Goal: Information Seeking & Learning: Find specific page/section

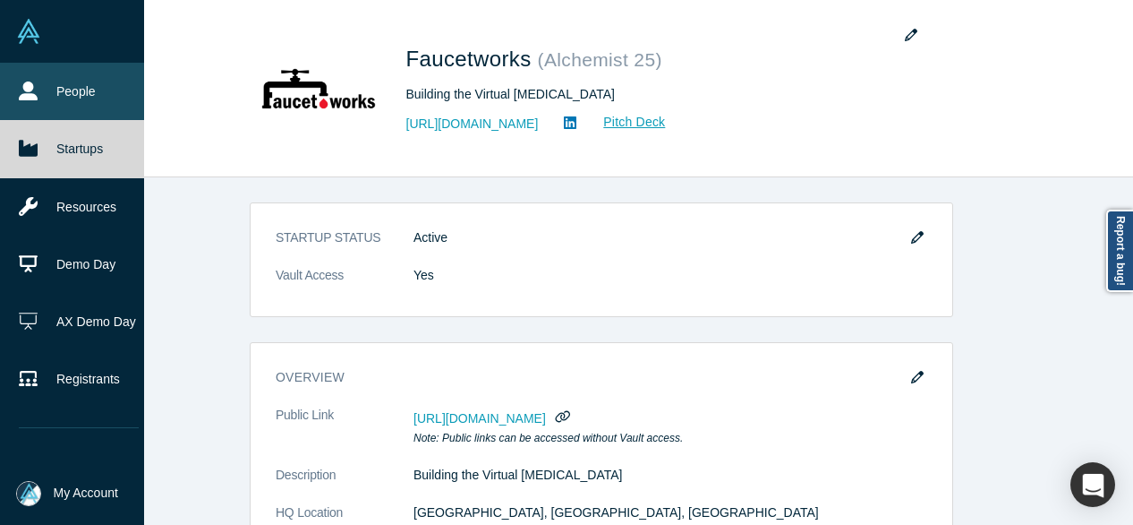
click at [86, 96] on link "People" at bounding box center [79, 91] width 158 height 57
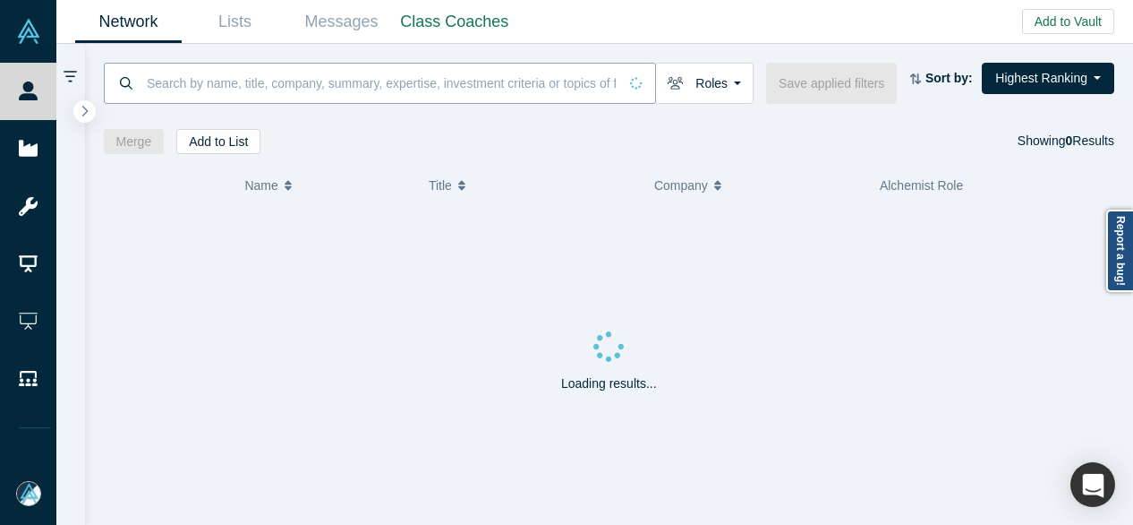
click at [223, 88] on input at bounding box center [381, 83] width 473 height 42
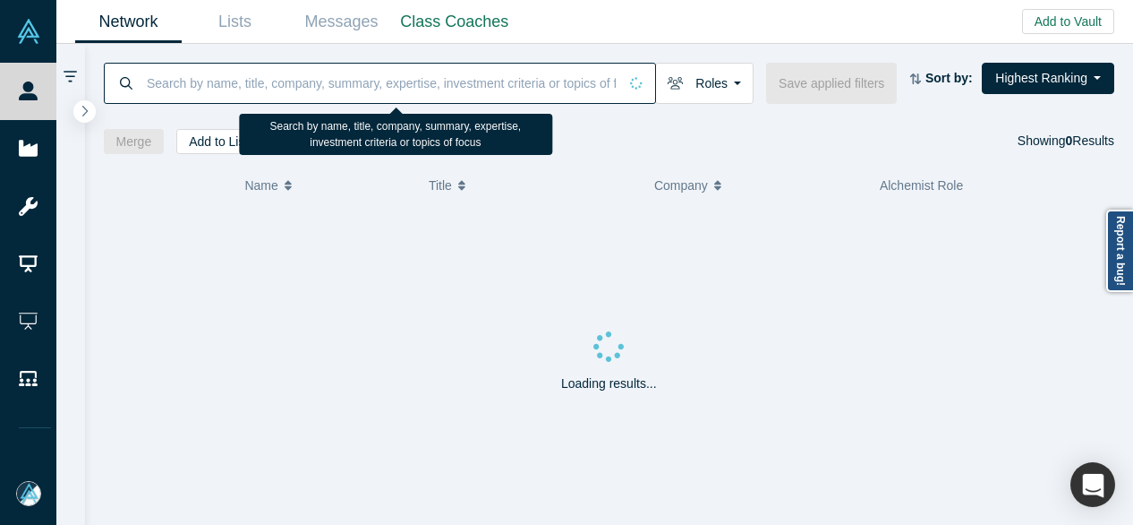
paste input "Kevin Zhang"
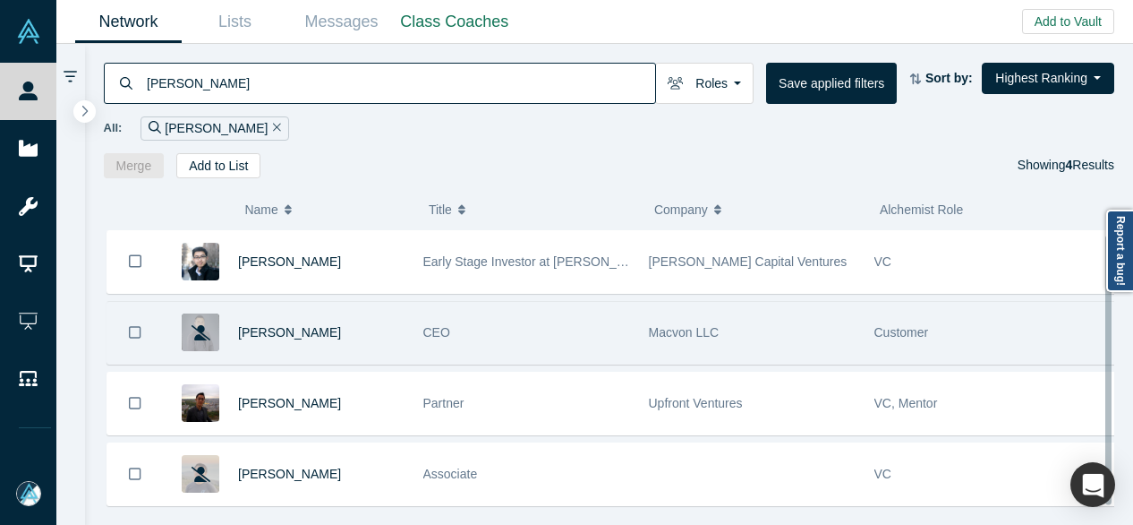
scroll to position [25, 0]
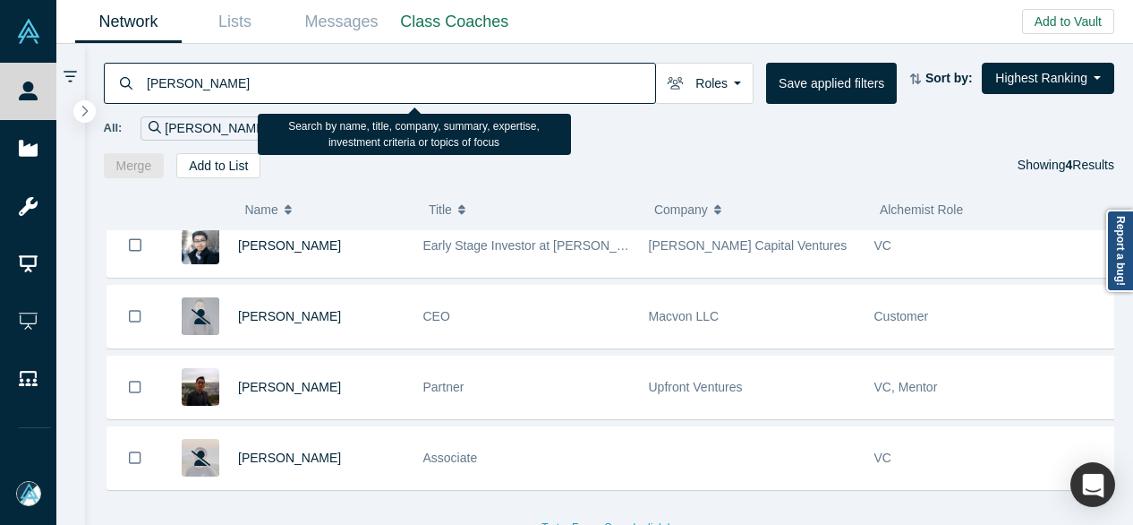
drag, startPoint x: 260, startPoint y: 81, endPoint x: 149, endPoint y: 76, distance: 111.1
click at [149, 76] on input "Kevin Zhang" at bounding box center [400, 83] width 510 height 42
paste input "kevin@gigascale.com"
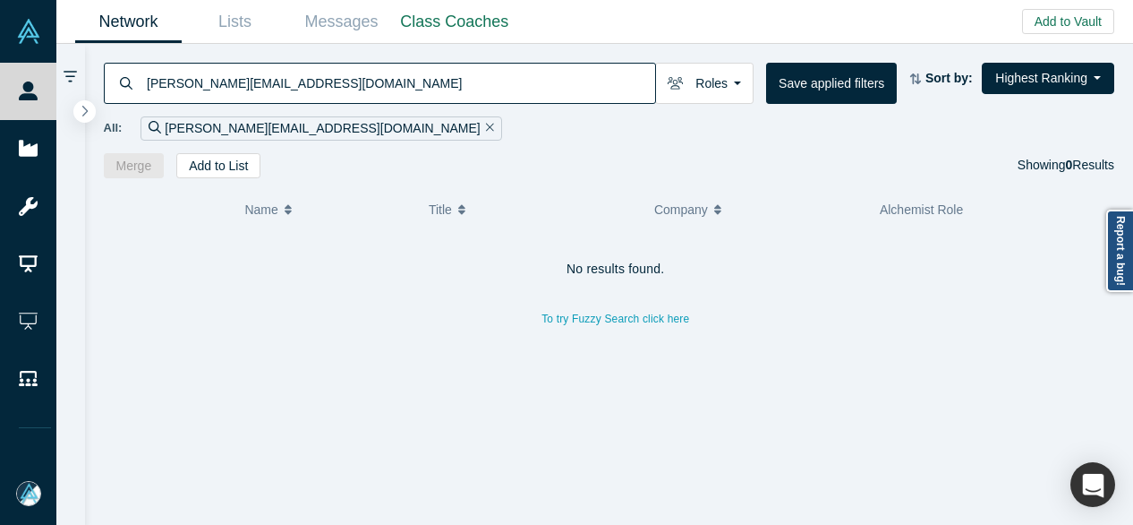
type input "kevin@gigascale.com"
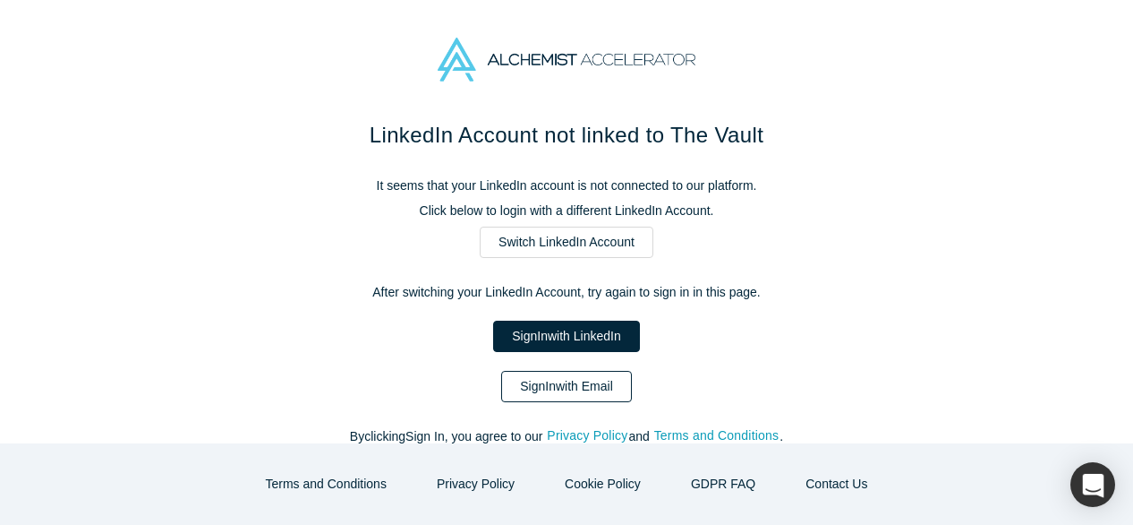
click at [521, 382] on link "Sign In with Email" at bounding box center [566, 386] width 131 height 31
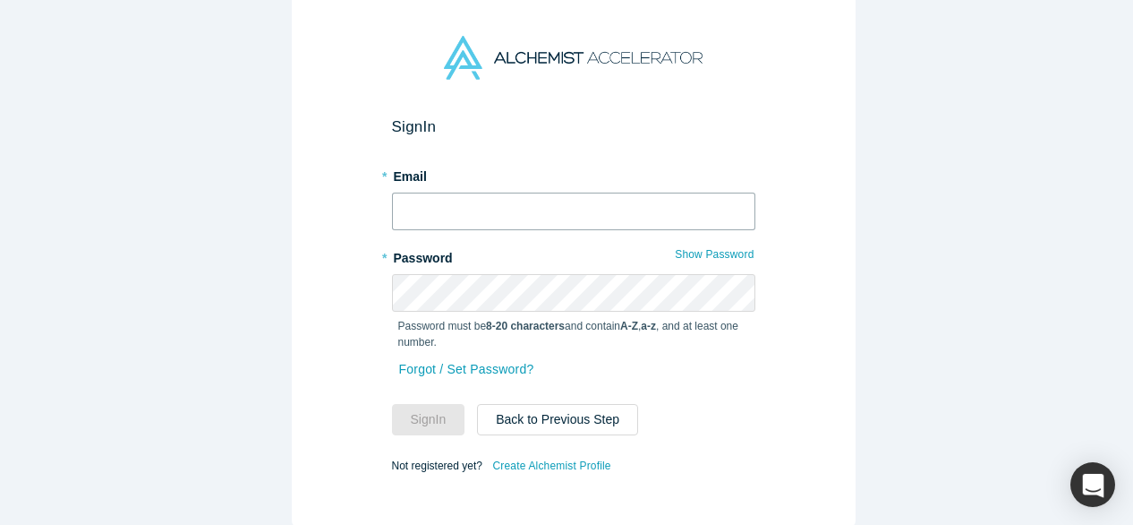
click at [467, 209] on input "text" at bounding box center [573, 211] width 363 height 38
type input "mia@alchemistaccelerator.com"
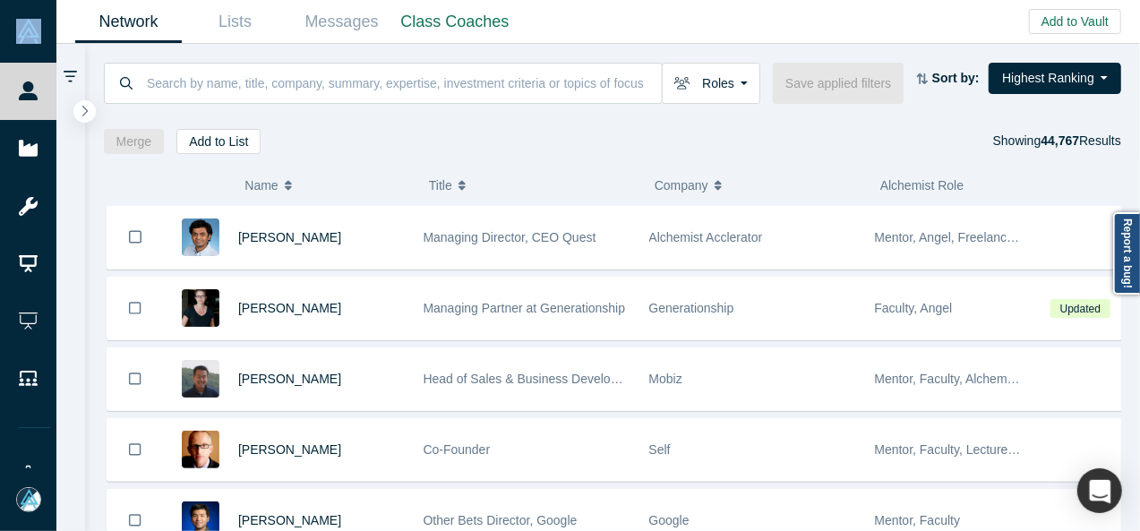
click at [0, 524] on html "People Startups Resources Demo Day AX Demo Day Registrants Settings Dashboard E…" at bounding box center [570, 265] width 1140 height 531
click at [227, 67] on input at bounding box center [404, 83] width 518 height 42
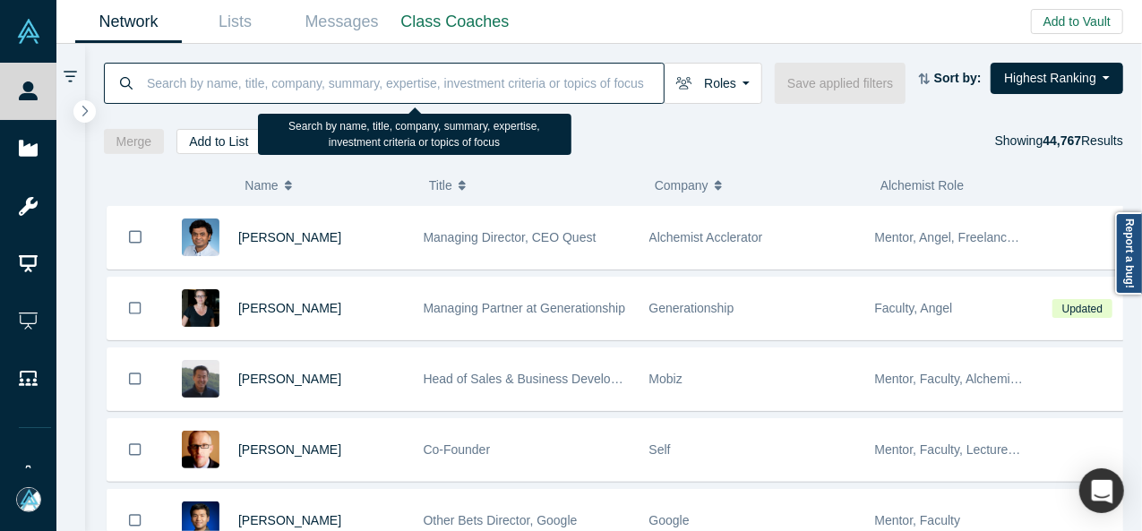
paste input "Paul Das"
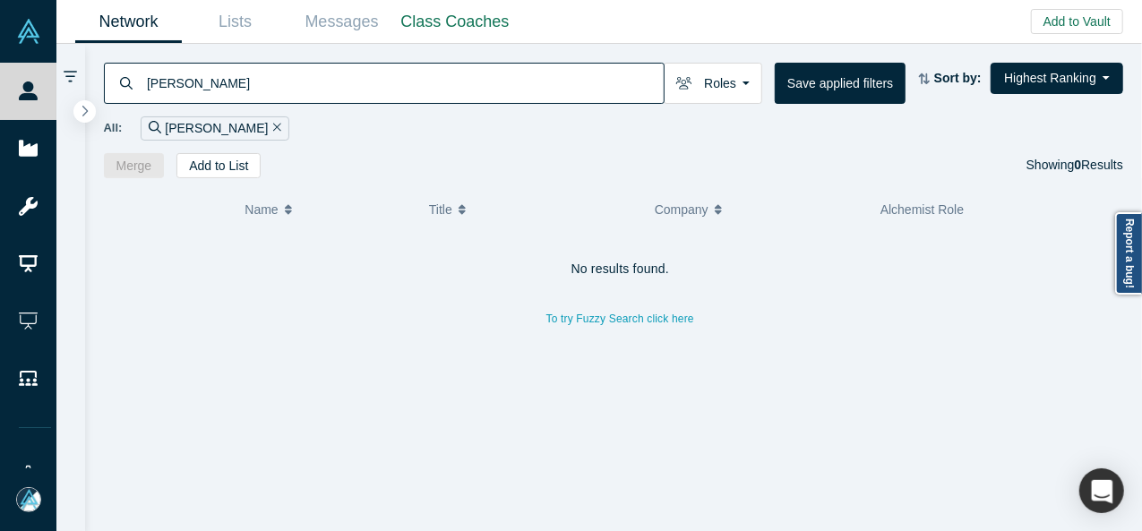
drag, startPoint x: 208, startPoint y: 81, endPoint x: 141, endPoint y: 81, distance: 67.1
click at [141, 81] on div "Paul Das" at bounding box center [384, 83] width 560 height 41
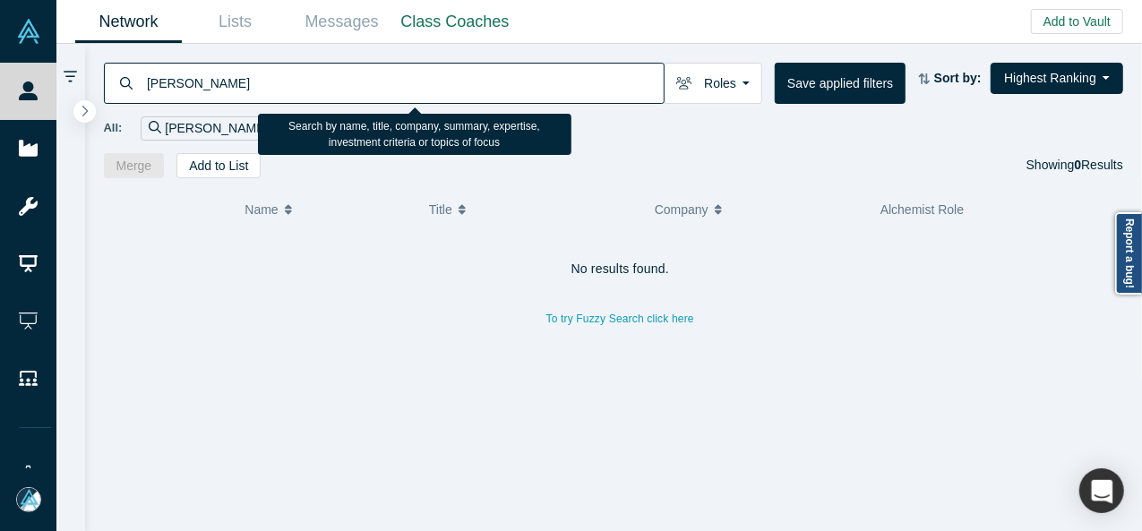
paste input "Faucetwork"
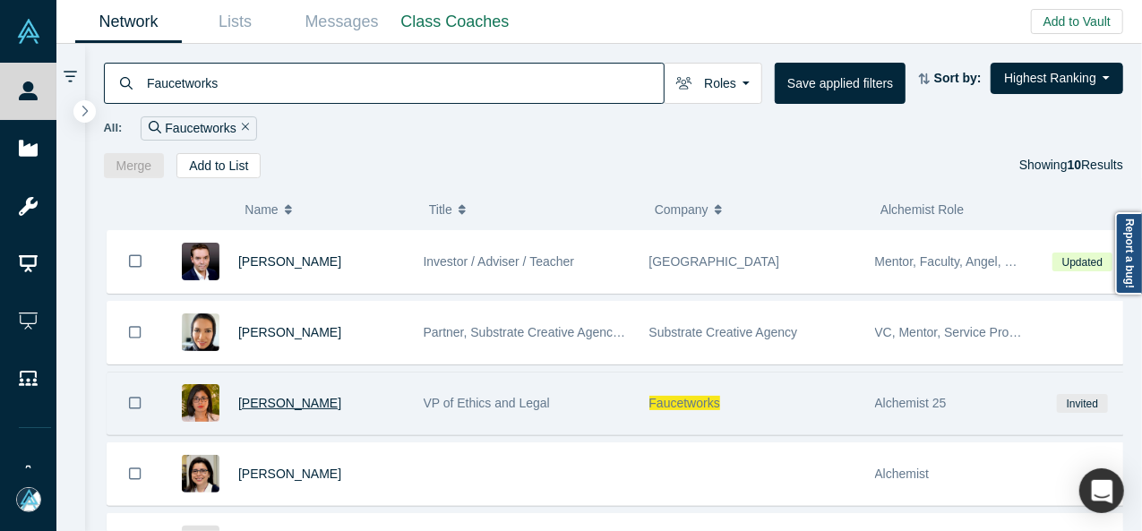
type input "Faucetworks"
click at [280, 400] on span "Renata Barreto" at bounding box center [289, 403] width 103 height 14
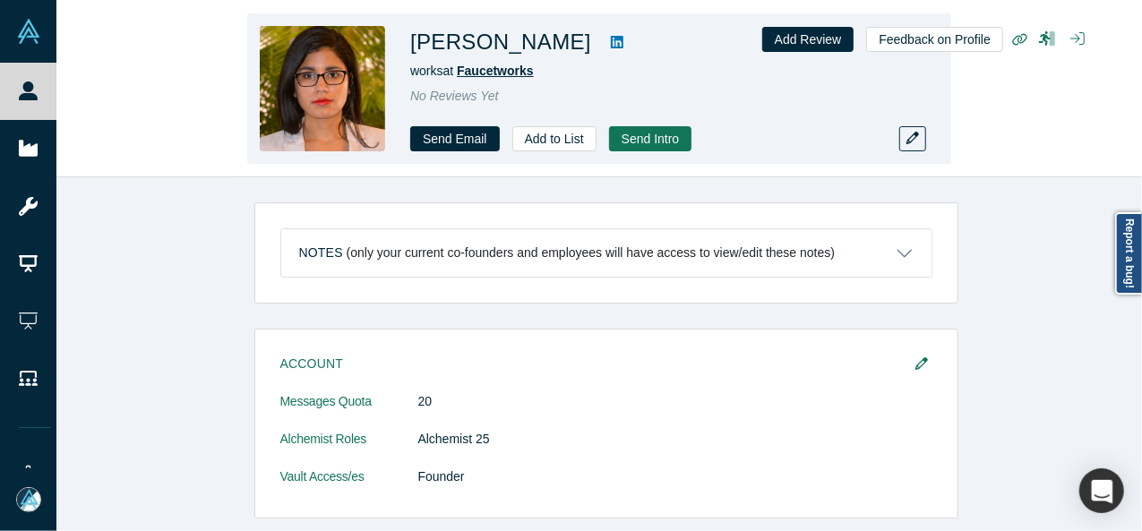
click at [482, 73] on span "Faucetworks" at bounding box center [495, 71] width 77 height 14
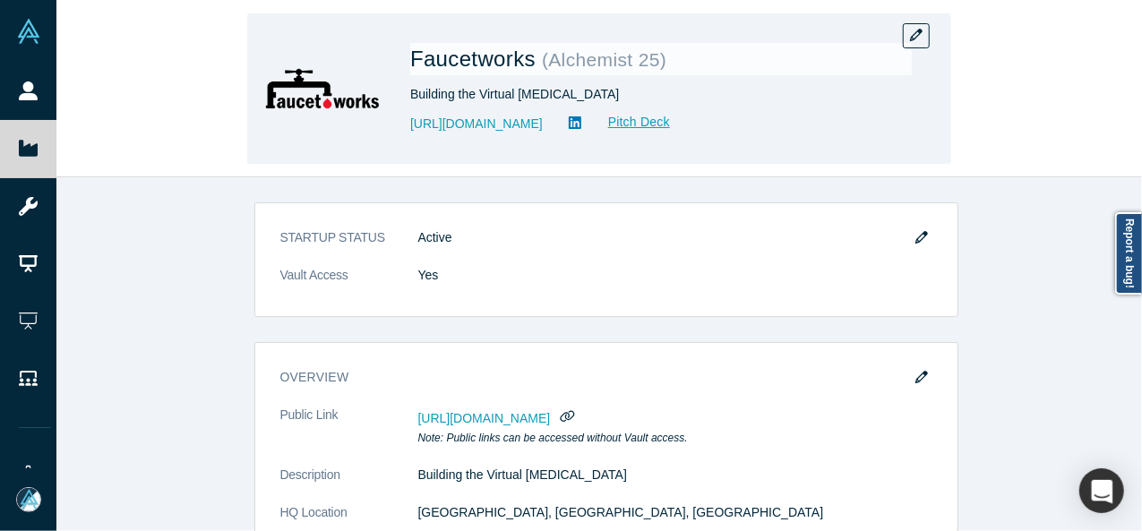
drag, startPoint x: 400, startPoint y: 141, endPoint x: 516, endPoint y: 141, distance: 115.5
click at [516, 141] on div "Faucetworks ( Alchemist 25 ) Building the Virtual Neurologist http://faucet.wor…" at bounding box center [599, 88] width 704 height 150
copy link "http://faucet.works"
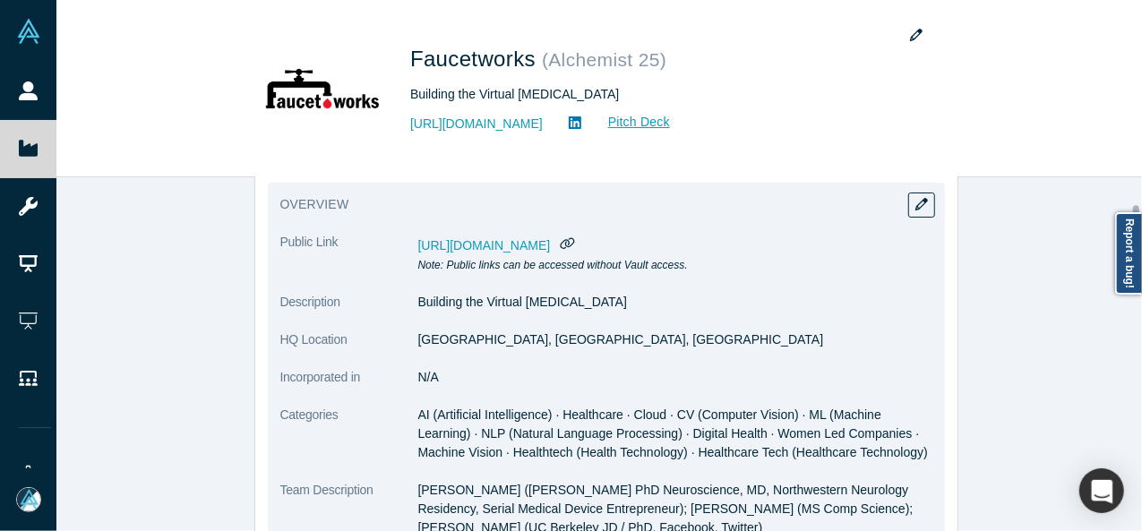
scroll to position [179, 0]
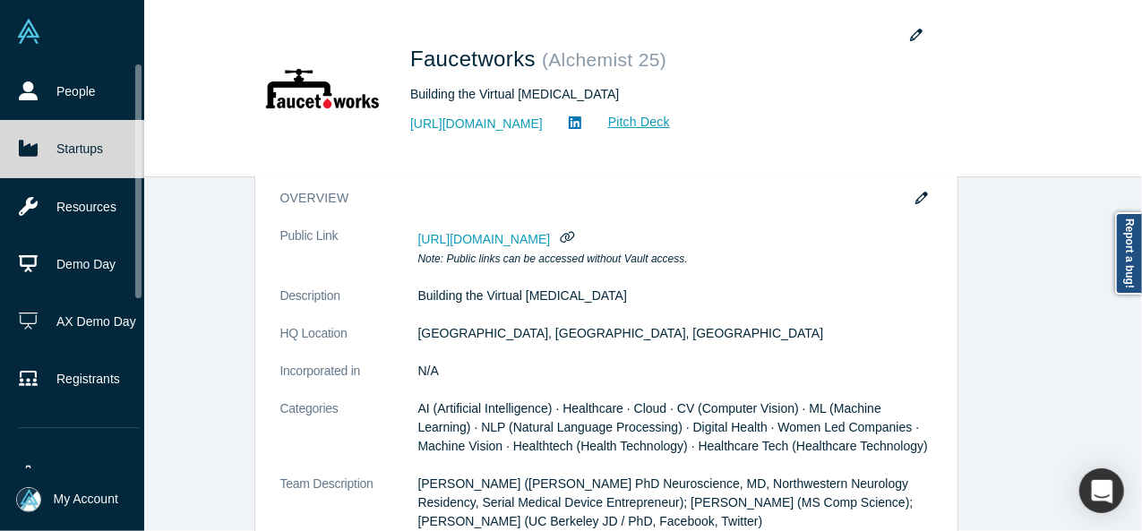
click at [63, 147] on link "Startups" at bounding box center [79, 148] width 158 height 57
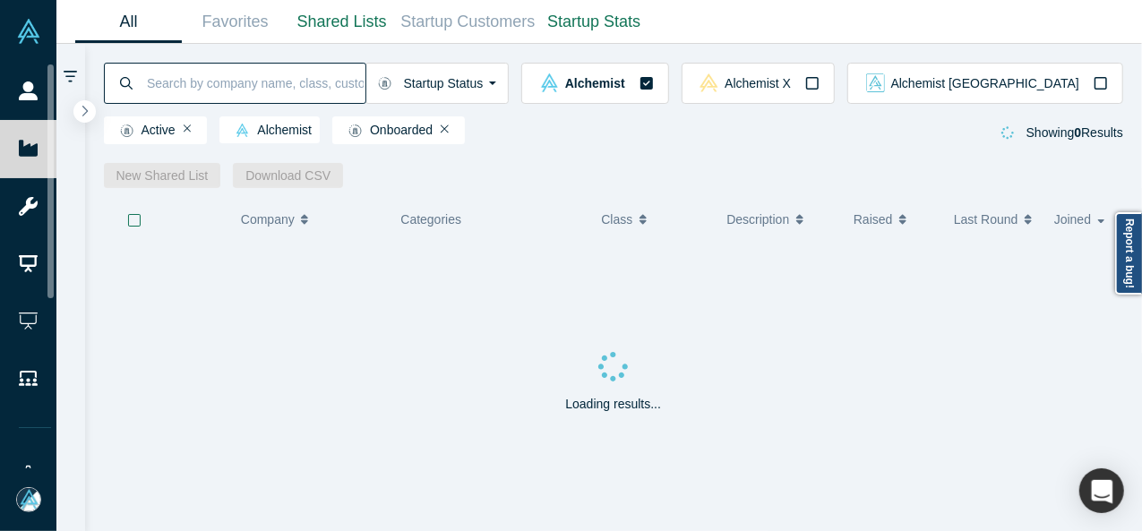
click at [199, 89] on input at bounding box center [255, 83] width 220 height 42
paste input "Feenix.ai"
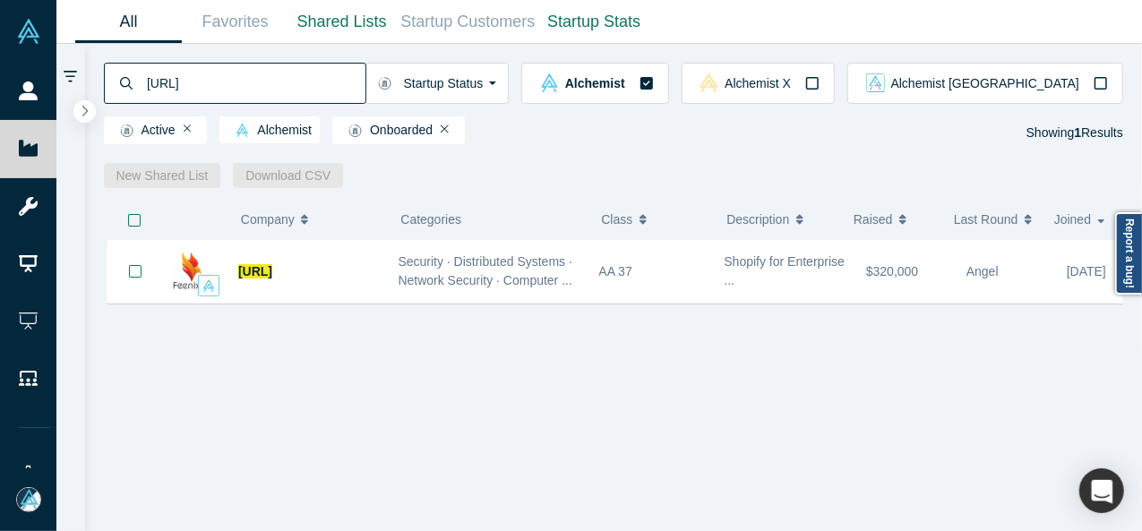
type input "Feenix.ai"
click at [272, 266] on span "Feenix.ai" at bounding box center [255, 271] width 34 height 14
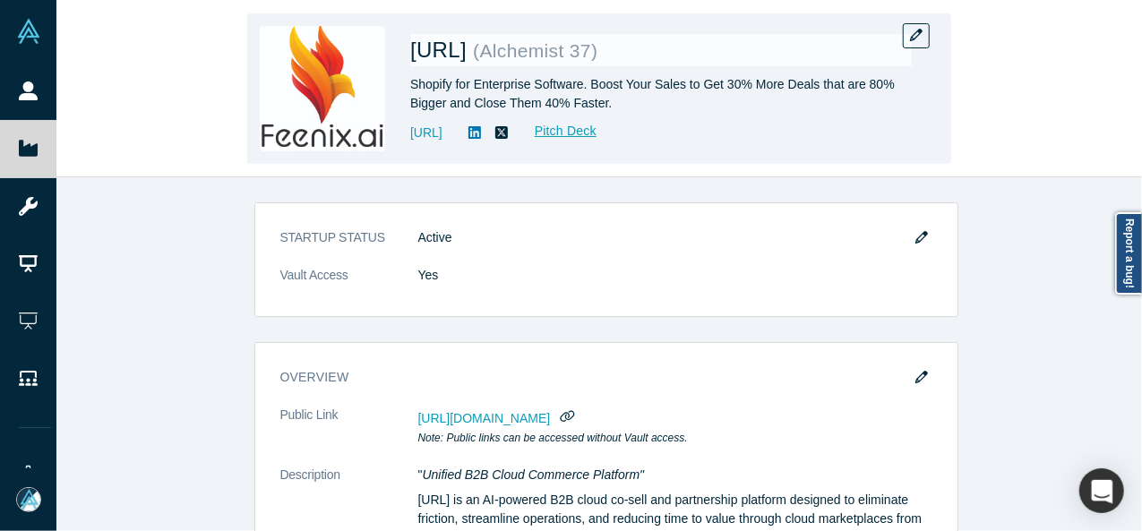
drag, startPoint x: 409, startPoint y: 143, endPoint x: 497, endPoint y: 139, distance: 87.9
click at [497, 139] on div "Feenix.ai ( Alchemist 37 ) Shopify for Enterprise Software. Boost Your Sales to…" at bounding box center [599, 88] width 704 height 150
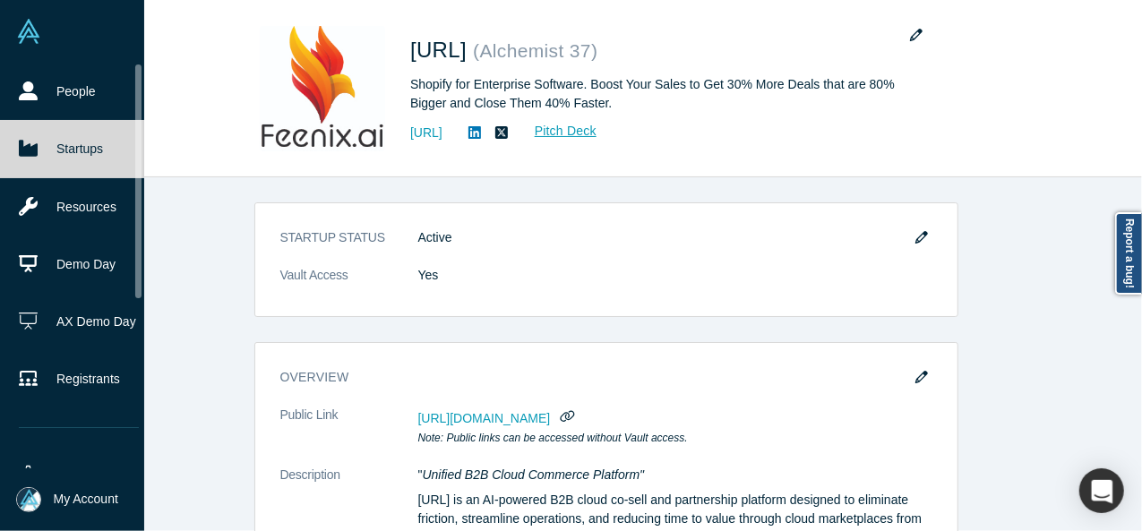
click at [32, 151] on icon at bounding box center [28, 149] width 19 height 16
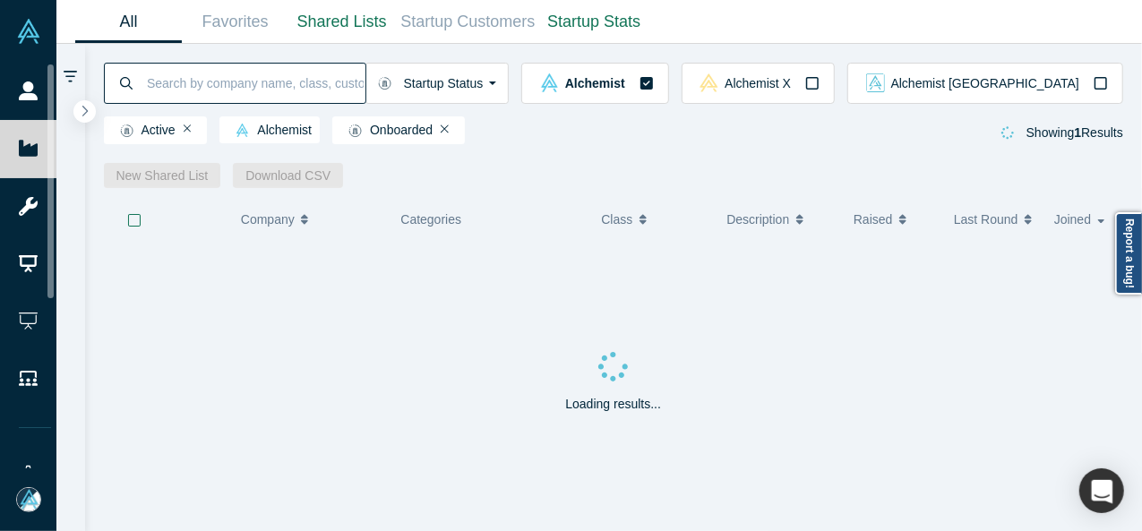
click at [191, 89] on input at bounding box center [255, 83] width 220 height 42
paste input "FelixFusion"
type input "FelixFusion"
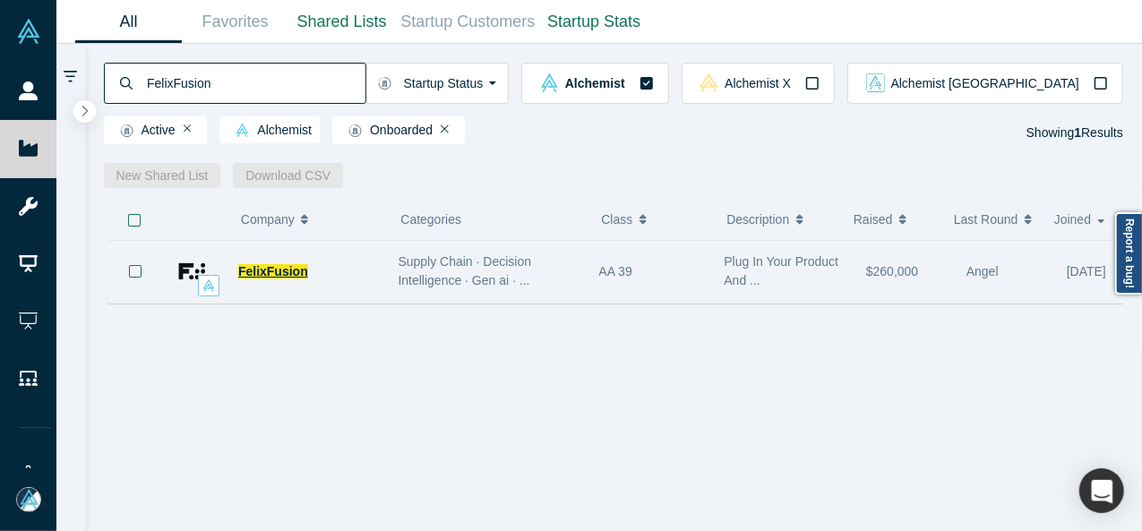
click at [247, 266] on span "FelixFusion" at bounding box center [273, 271] width 70 height 14
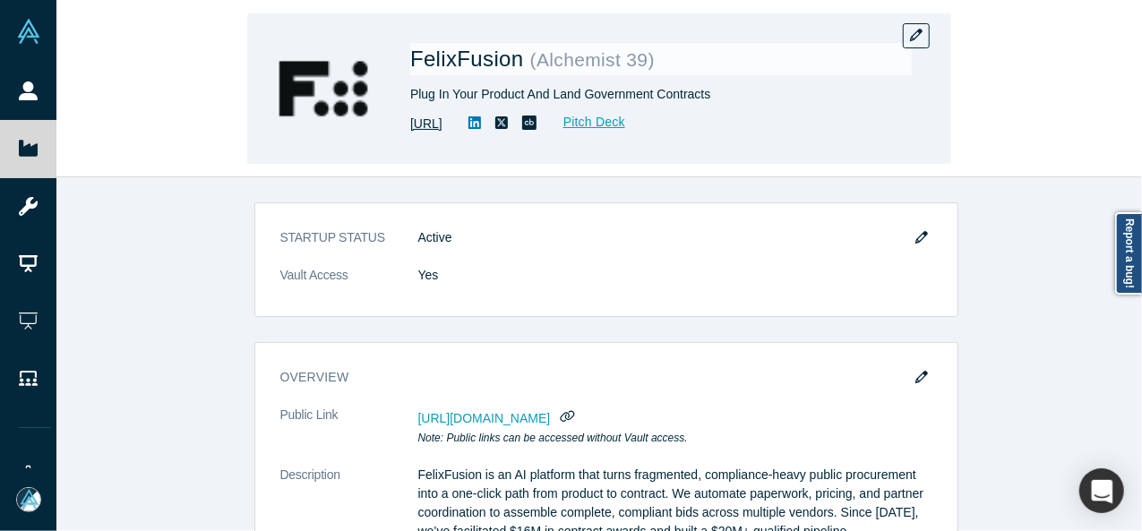
drag, startPoint x: 403, startPoint y: 135, endPoint x: 524, endPoint y: 128, distance: 121.1
click at [524, 128] on div "FelixFusion ( Alchemist 39 ) Plug In Your Product And Land Government Contracts…" at bounding box center [599, 88] width 704 height 150
copy link "https://felixfusion.ai/"
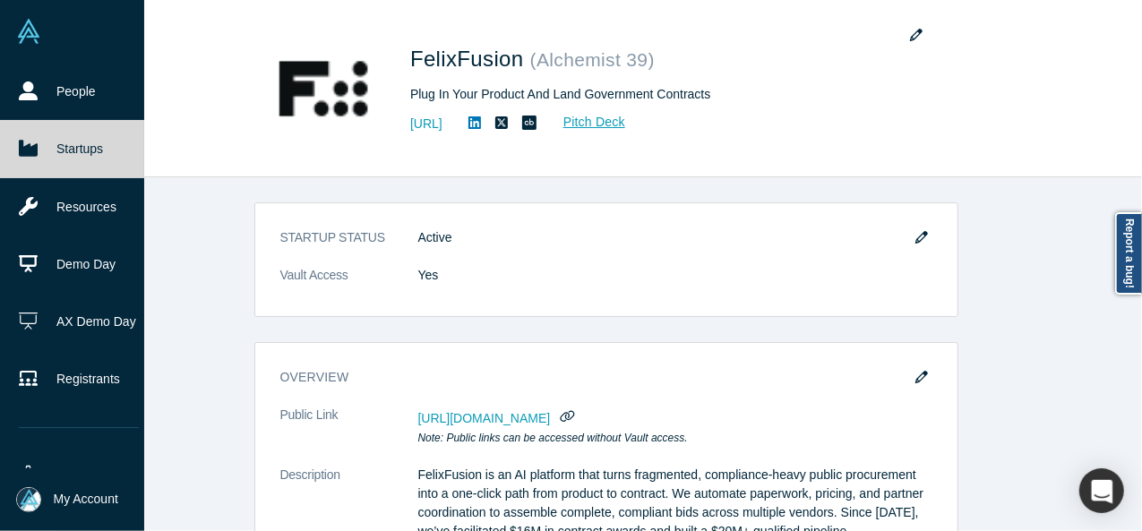
click at [65, 150] on link "Startups" at bounding box center [79, 148] width 158 height 57
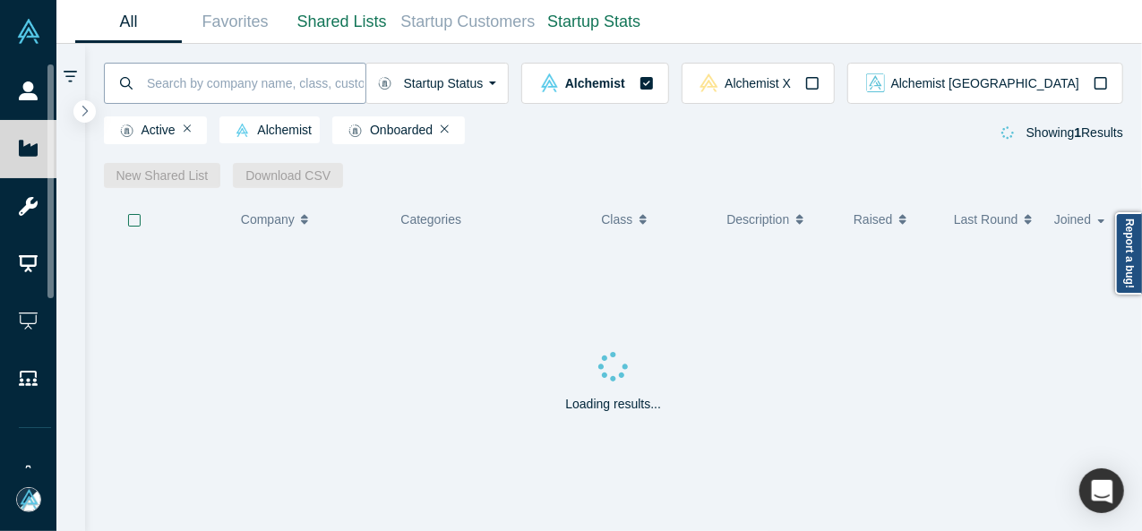
click at [218, 89] on input at bounding box center [255, 83] width 220 height 42
paste input "Firecell"
type input "Firecell"
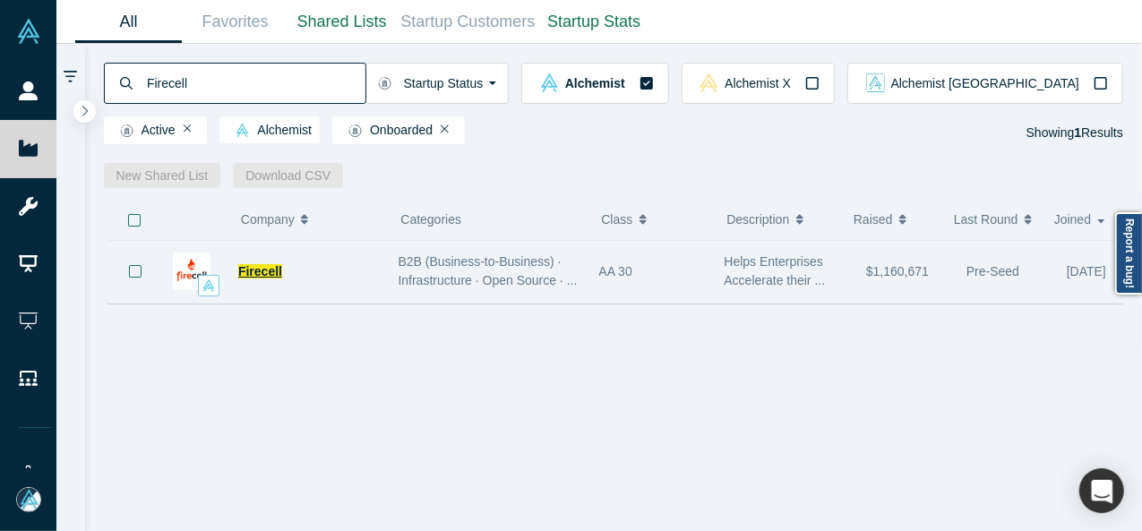
click at [251, 274] on span "Firecell" at bounding box center [260, 271] width 44 height 14
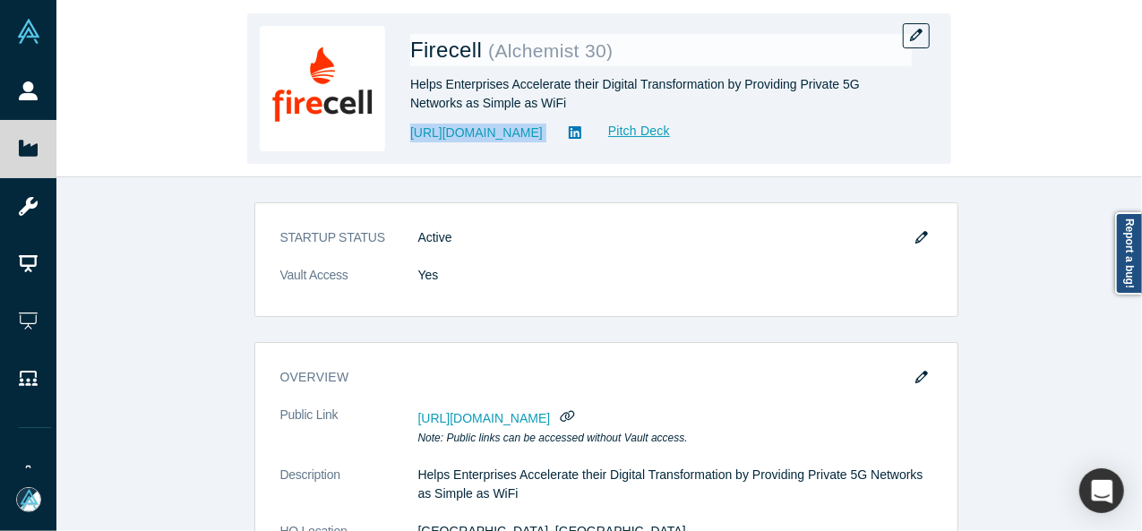
drag, startPoint x: 404, startPoint y: 133, endPoint x: 535, endPoint y: 151, distance: 132.9
click at [535, 152] on div "Firecell ( Alchemist 30 ) Helps Enterprises Accelerate their Digital Transforma…" at bounding box center [599, 88] width 704 height 150
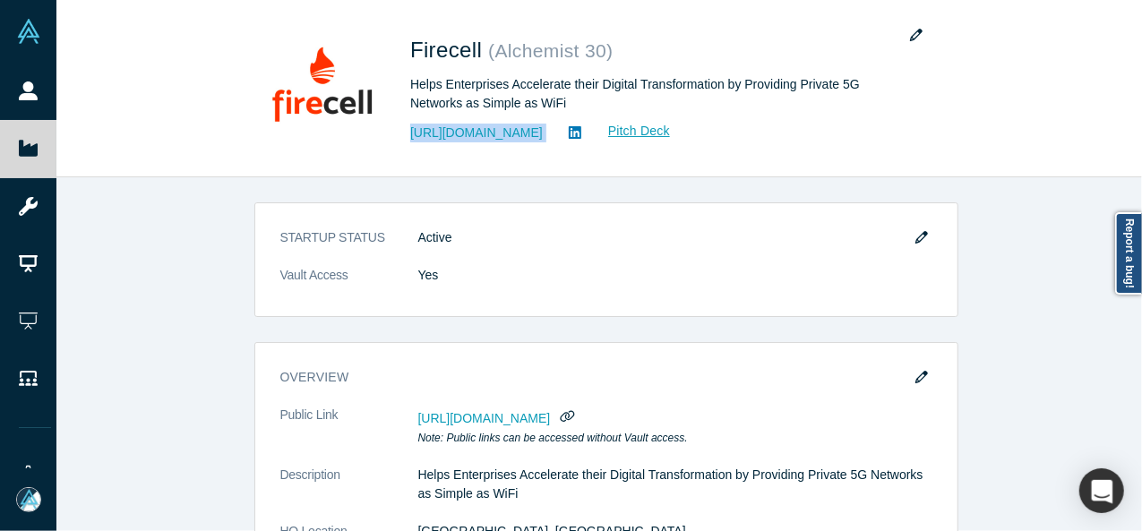
copy div "https://firecell.io Pitch Deck"
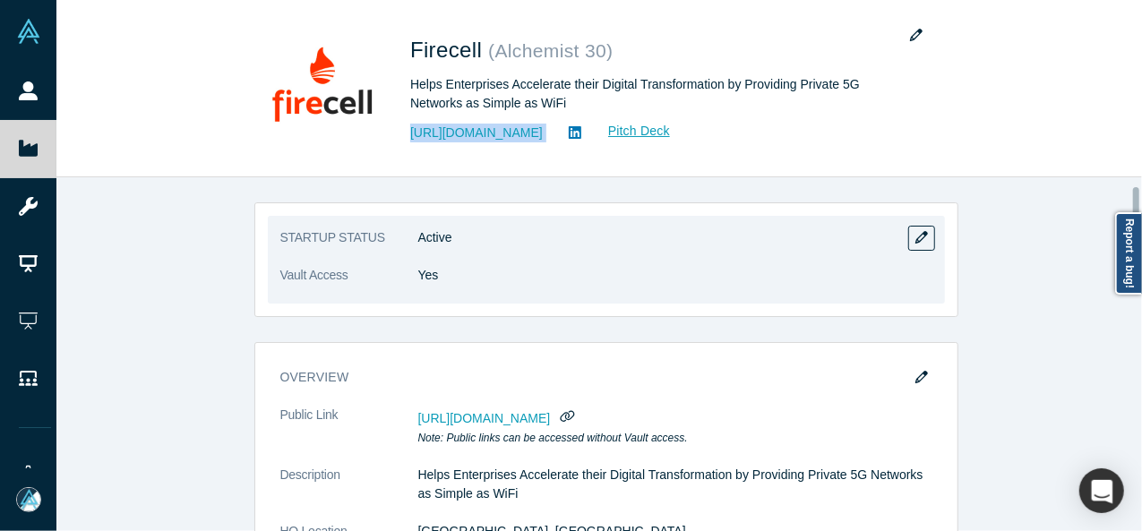
scroll to position [179, 0]
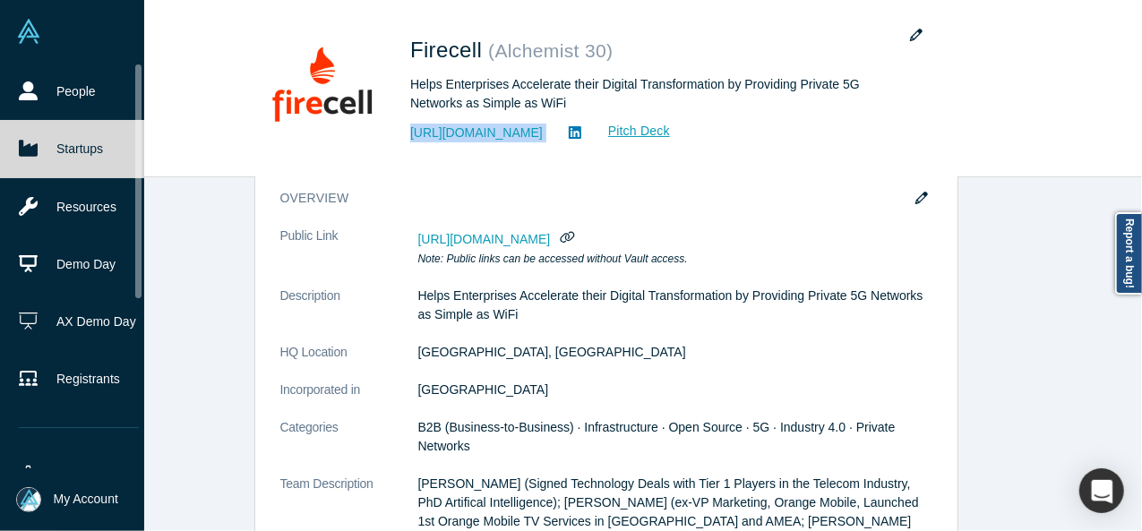
click at [45, 152] on link "Startups" at bounding box center [79, 148] width 158 height 57
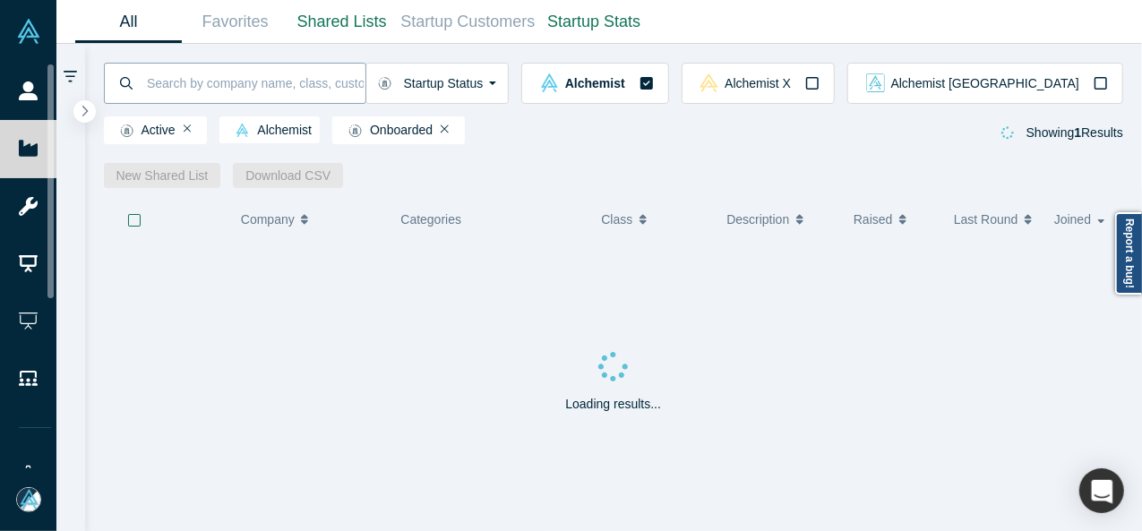
click at [210, 83] on input at bounding box center [255, 83] width 220 height 42
paste input "Fixtender"
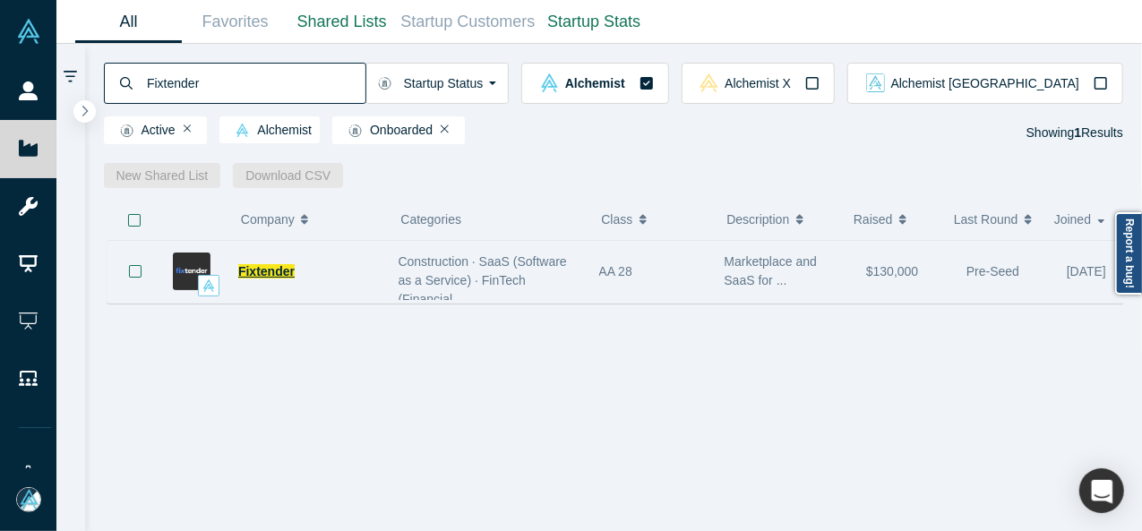
type input "Fixtender"
click at [261, 264] on span "Fixtender" at bounding box center [266, 271] width 56 height 14
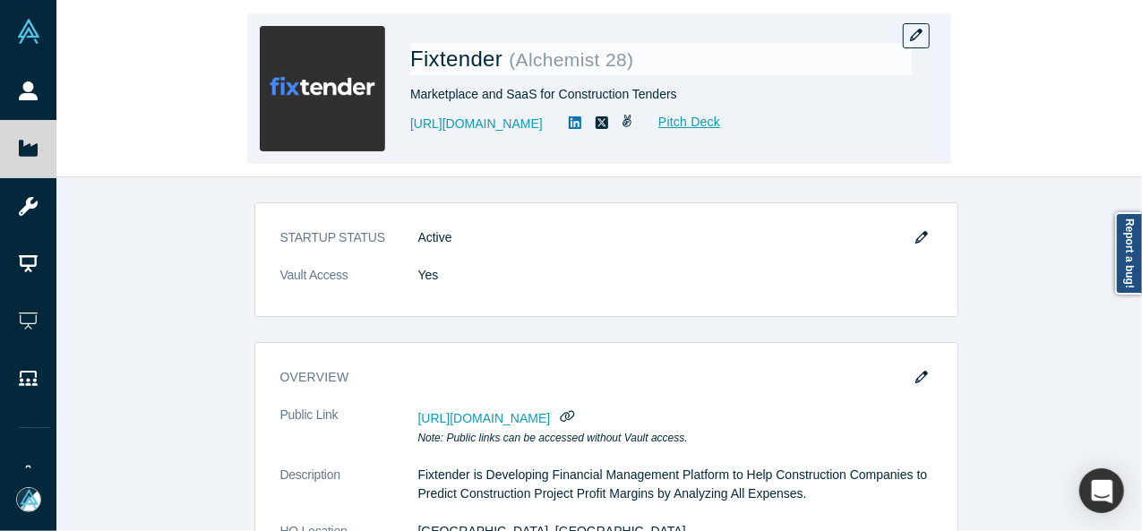
drag, startPoint x: 408, startPoint y: 138, endPoint x: 560, endPoint y: 135, distance: 152.2
click at [560, 135] on div "Fixtender ( Alchemist 28 ) Marketplace and SaaS for Construction Tenders https:…" at bounding box center [599, 88] width 704 height 150
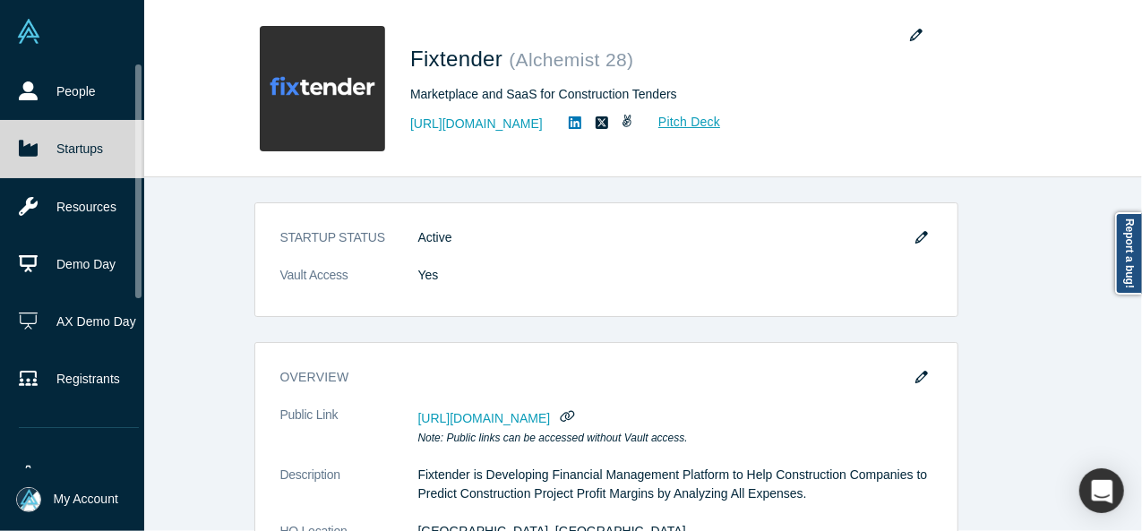
click at [43, 148] on link "Startups" at bounding box center [79, 148] width 158 height 57
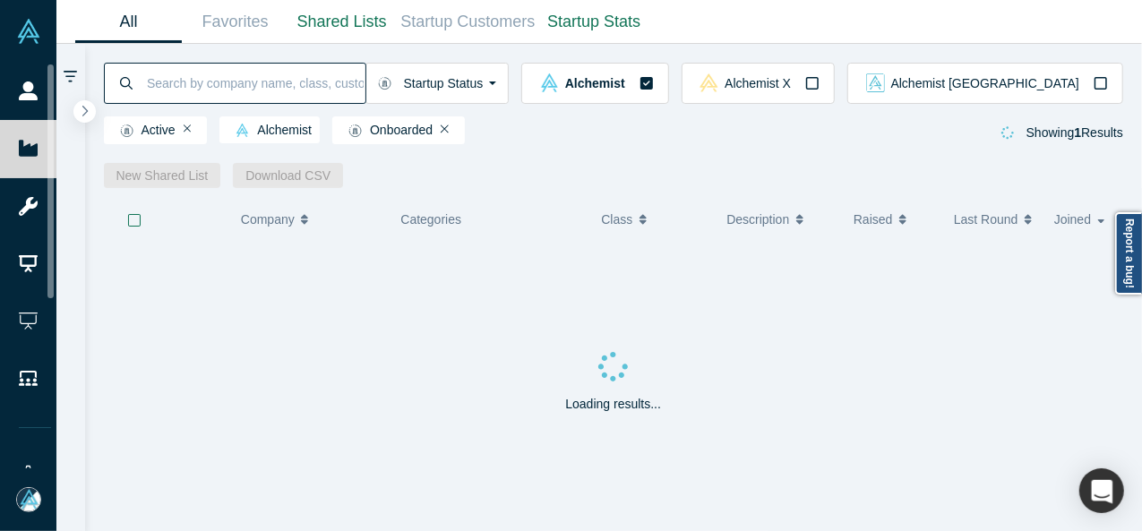
click at [214, 88] on input at bounding box center [255, 83] width 220 height 42
paste input "Fleetsimplify"
type input "Fleetsimplify"
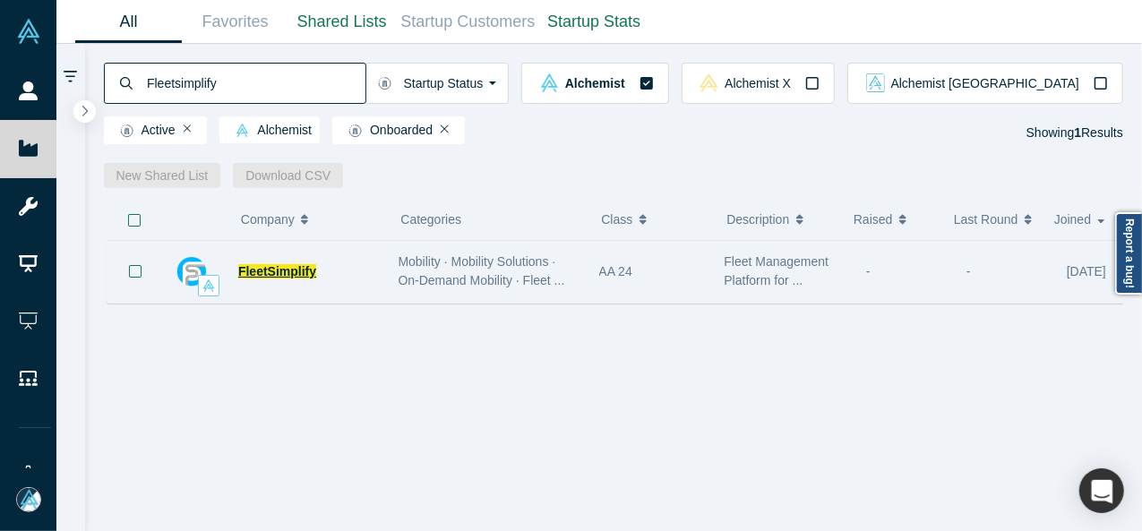
click at [301, 271] on span "FleetSimplify" at bounding box center [277, 271] width 78 height 14
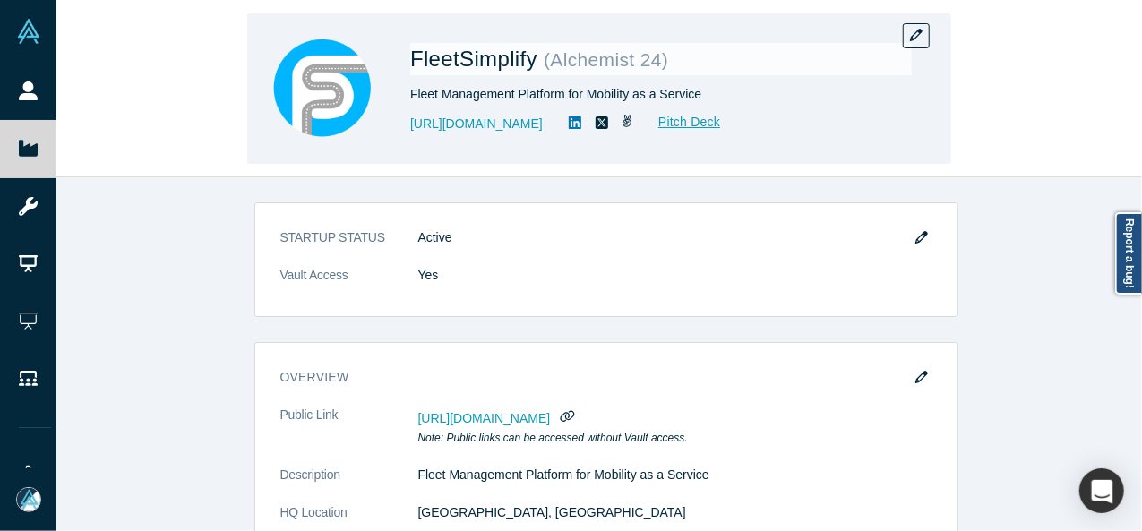
drag, startPoint x: 406, startPoint y: 128, endPoint x: 574, endPoint y: 134, distance: 167.5
click at [574, 134] on div "FleetSimplify ( Alchemist 24 ) Fleet Management Platform for Mobility as a Serv…" at bounding box center [599, 88] width 704 height 150
copy link "http://www.fleetsimplify.com/"
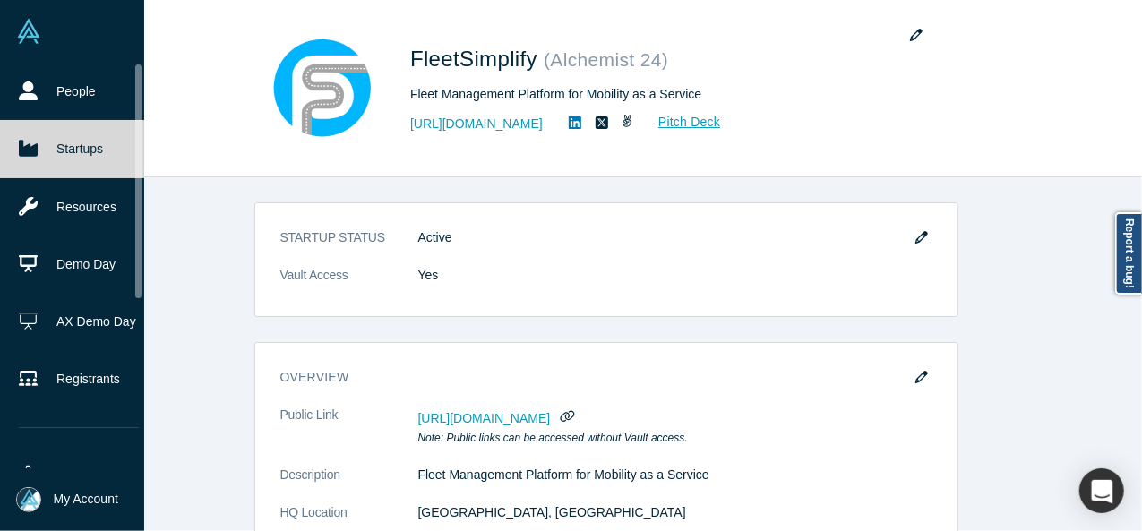
click at [21, 146] on icon at bounding box center [28, 149] width 19 height 16
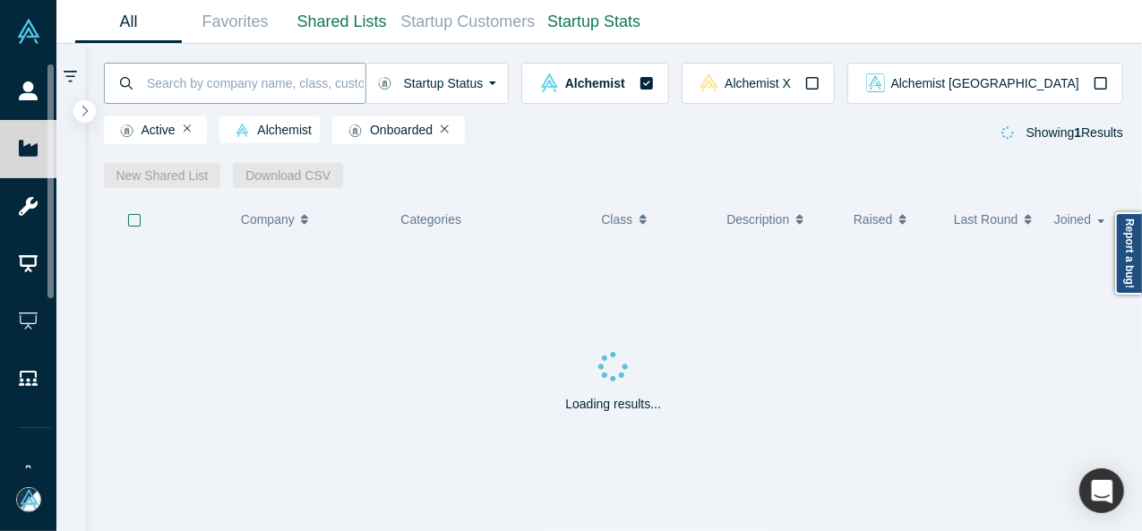
click at [218, 75] on input at bounding box center [255, 83] width 220 height 42
paste input "Fluence"
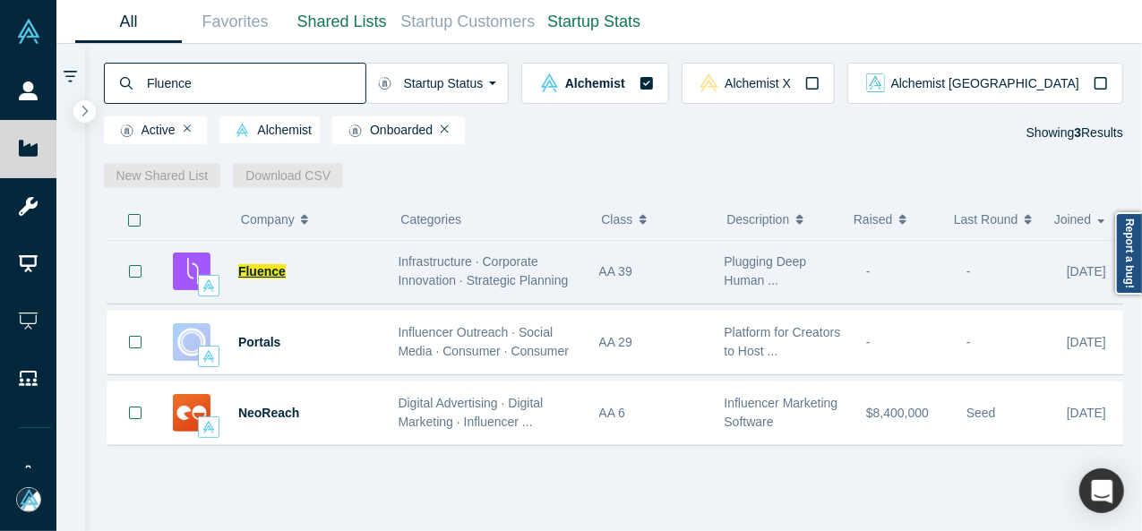
type input "Fluence"
click at [265, 277] on span "Fluence" at bounding box center [261, 271] width 47 height 14
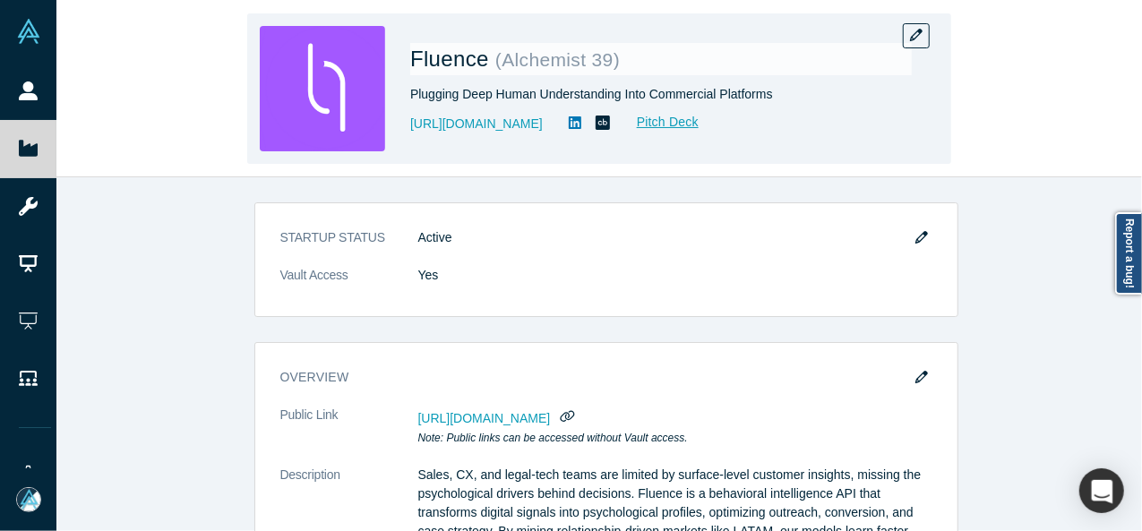
drag, startPoint x: 415, startPoint y: 142, endPoint x: 524, endPoint y: 154, distance: 109.0
click at [524, 154] on div "Fluence ( Alchemist 39 ) Plugging Deep Human Understanding Into Commercial Plat…" at bounding box center [599, 88] width 704 height 150
drag, startPoint x: 411, startPoint y: 143, endPoint x: 586, endPoint y: 147, distance: 174.6
click at [589, 147] on div "Fluence ( Alchemist 39 ) Plugging Deep Human Understanding Into Commercial Plat…" at bounding box center [660, 88] width 501 height 125
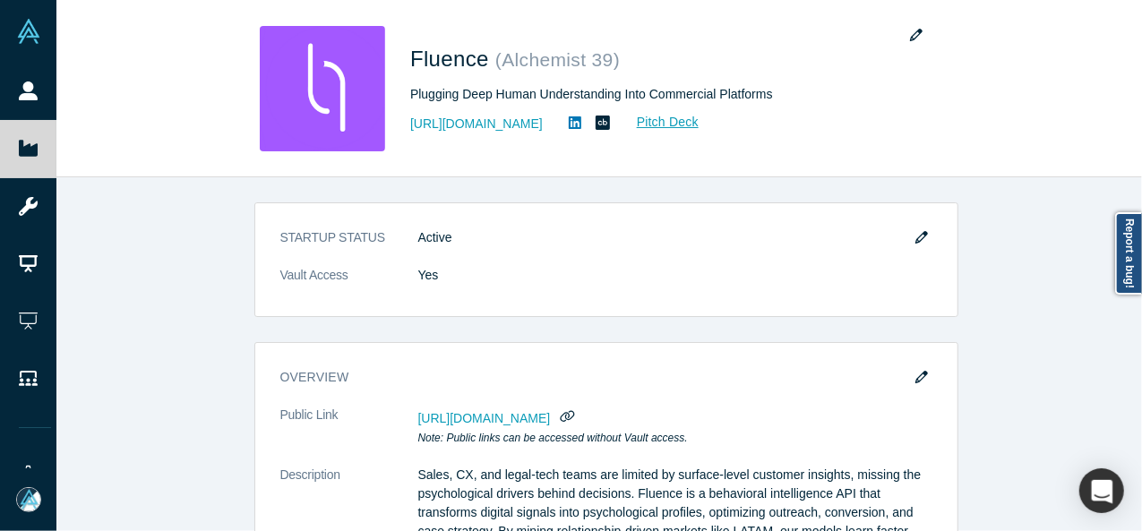
copy link "https://www.fluenceinsights.com"
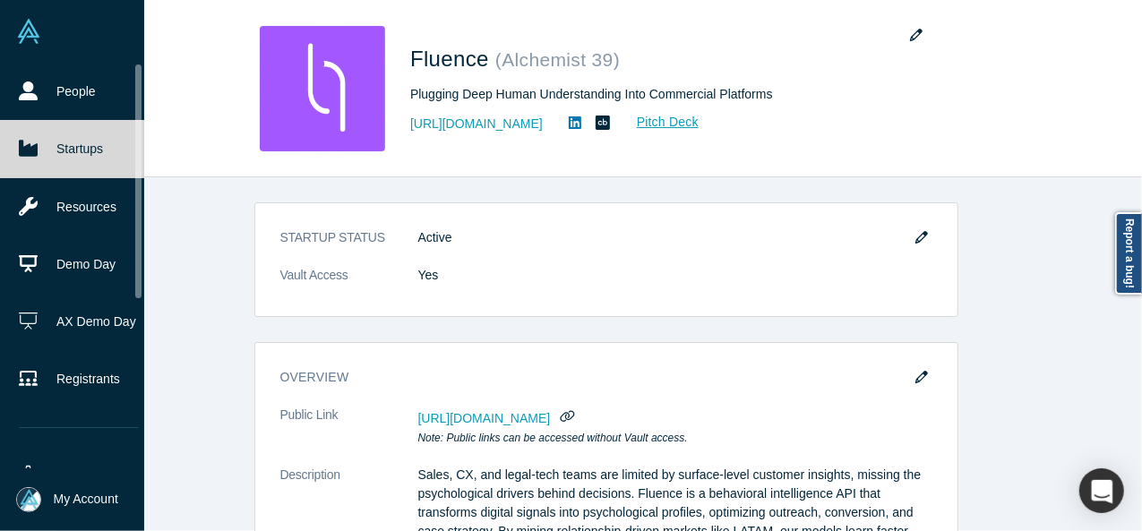
click at [31, 149] on icon at bounding box center [28, 149] width 19 height 16
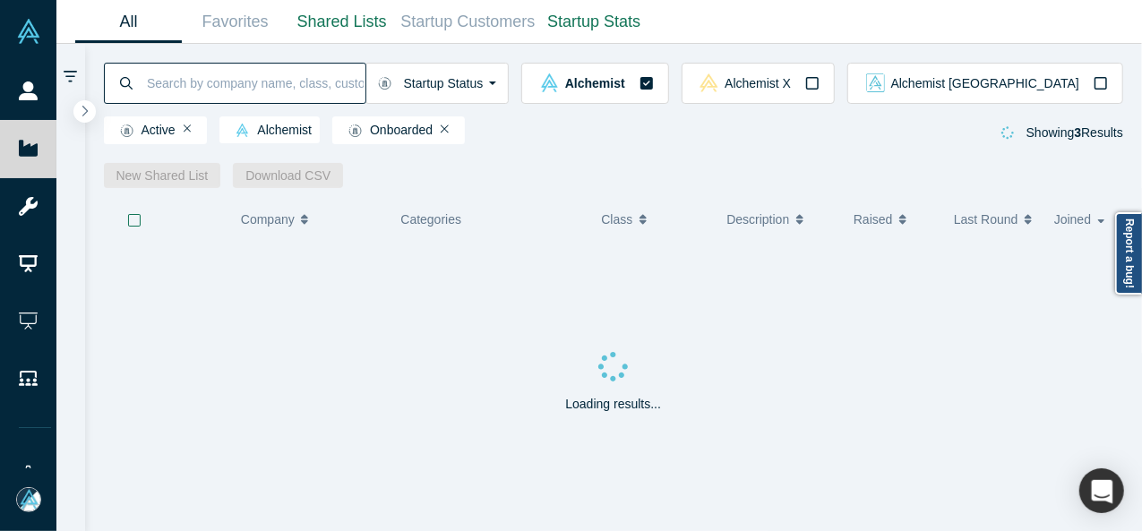
click at [183, 87] on input at bounding box center [255, 83] width 220 height 42
paste input "Flyhound"
type input "Flyhound"
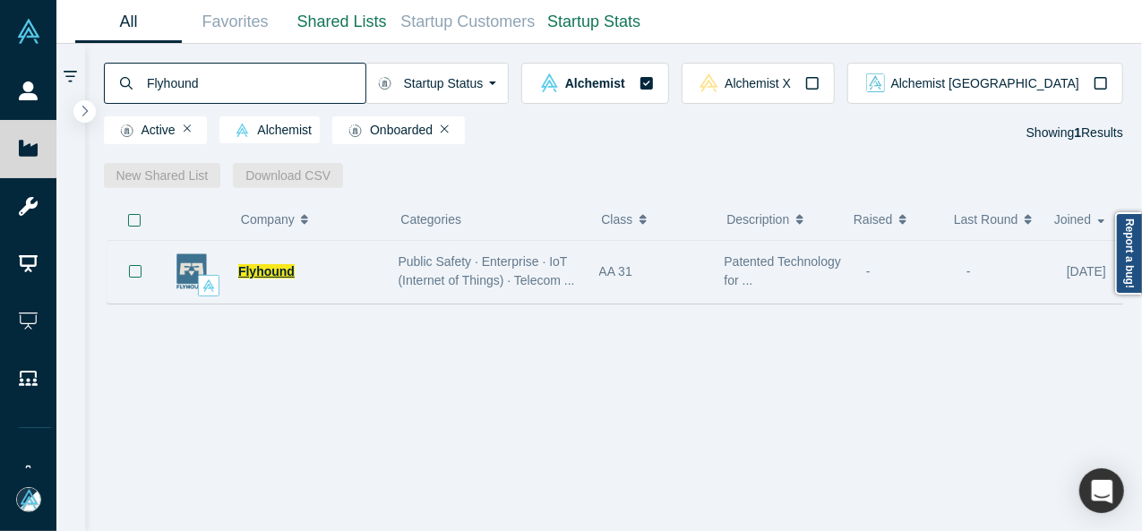
click at [256, 269] on span "Flyhound" at bounding box center [266, 271] width 56 height 14
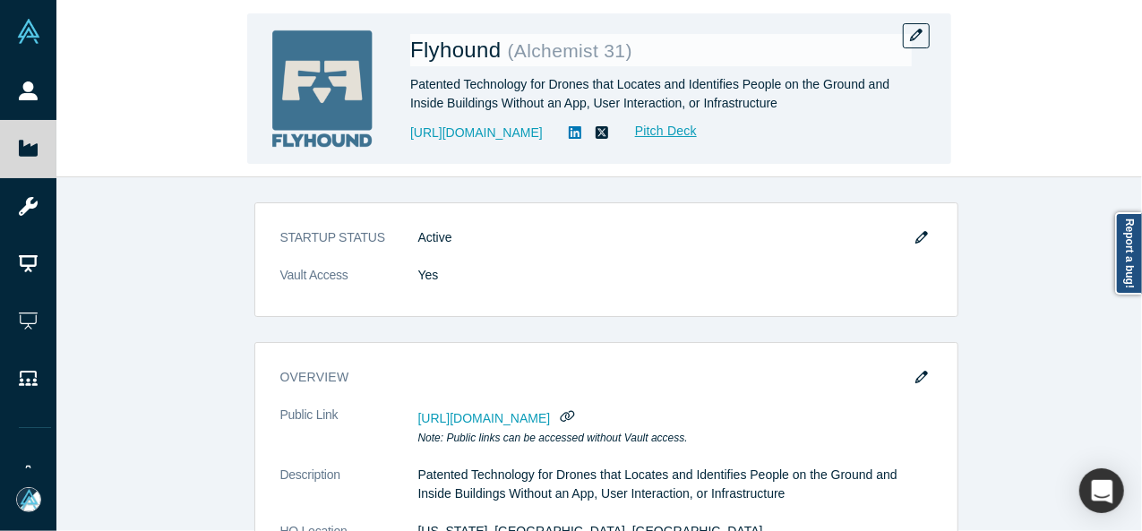
drag, startPoint x: 408, startPoint y: 151, endPoint x: 553, endPoint y: 142, distance: 145.3
click at [553, 142] on div "Flyhound ( Alchemist 31 ) Patented Technology for Drones that Locates and Ident…" at bounding box center [599, 88] width 704 height 150
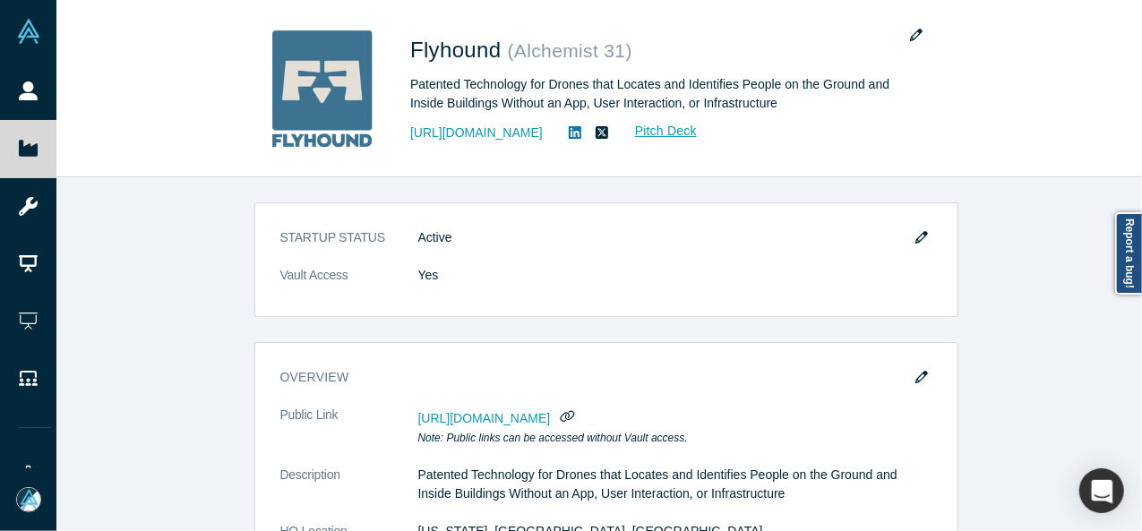
copy link "https://www.flyhound.com"
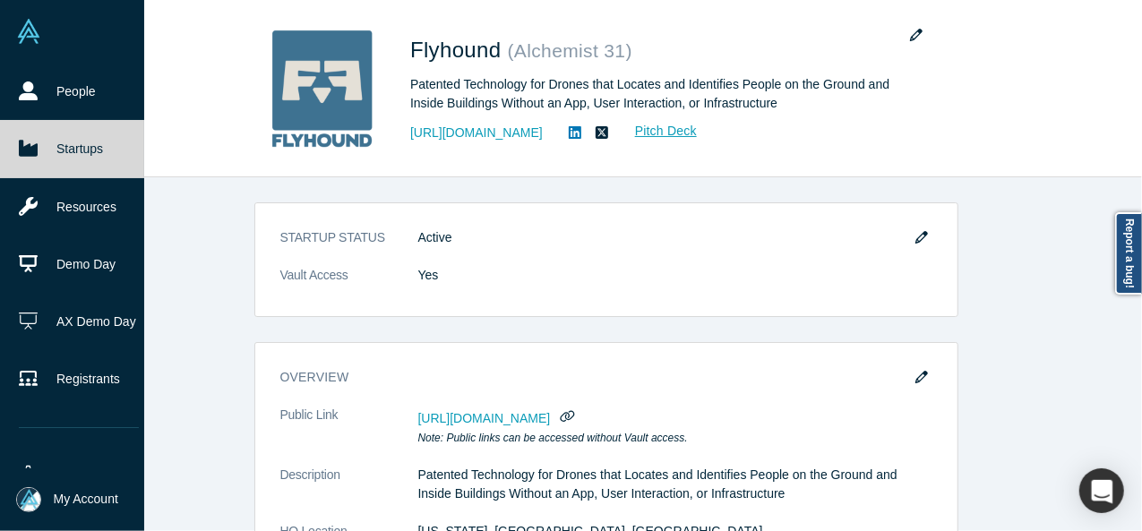
click at [43, 137] on link "Startups" at bounding box center [79, 148] width 158 height 57
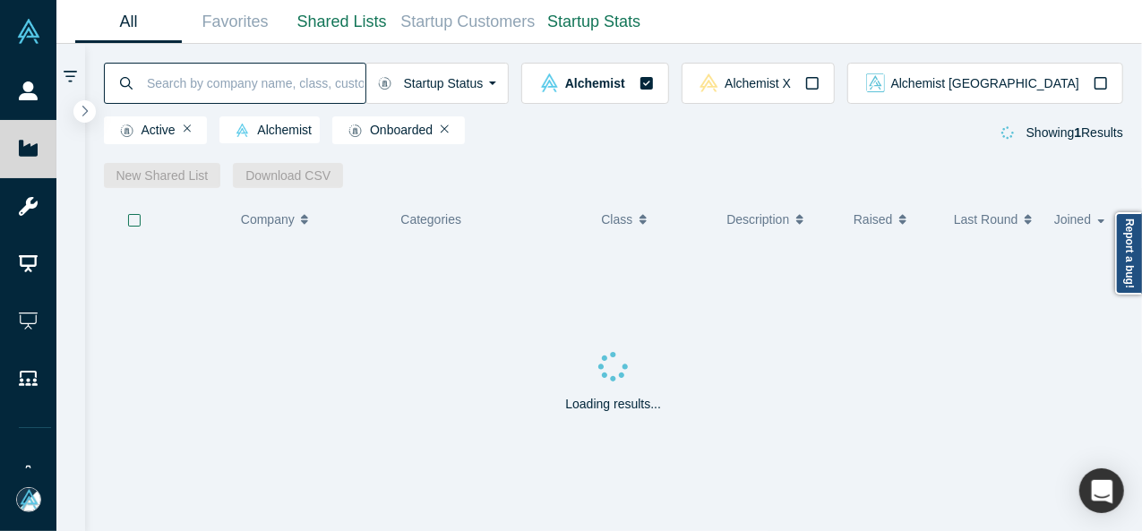
click at [267, 85] on input at bounding box center [255, 83] width 220 height 42
paste input "Flyvercity"
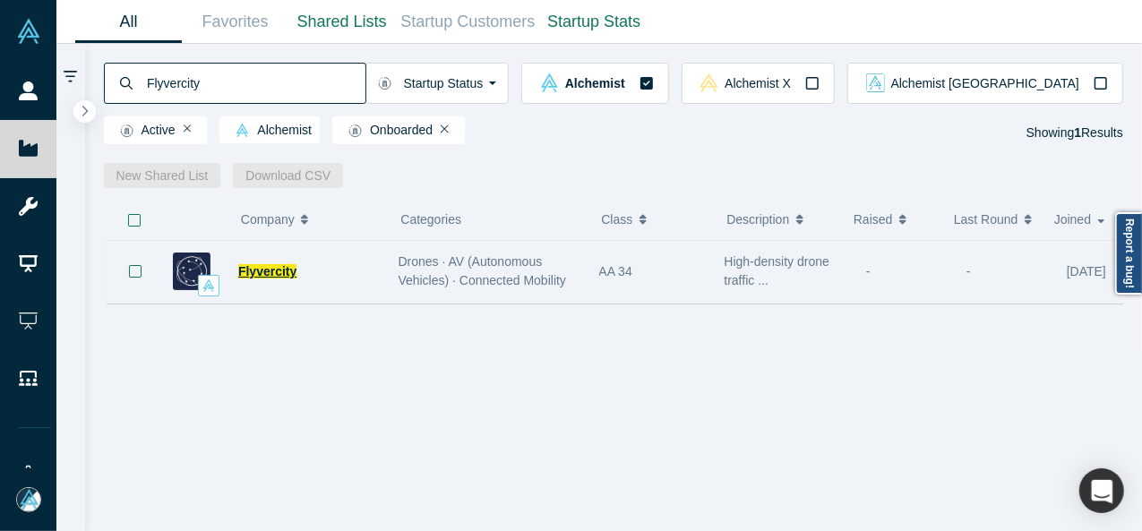
type input "Flyvercity"
click at [266, 277] on span "Flyvercity" at bounding box center [267, 271] width 58 height 14
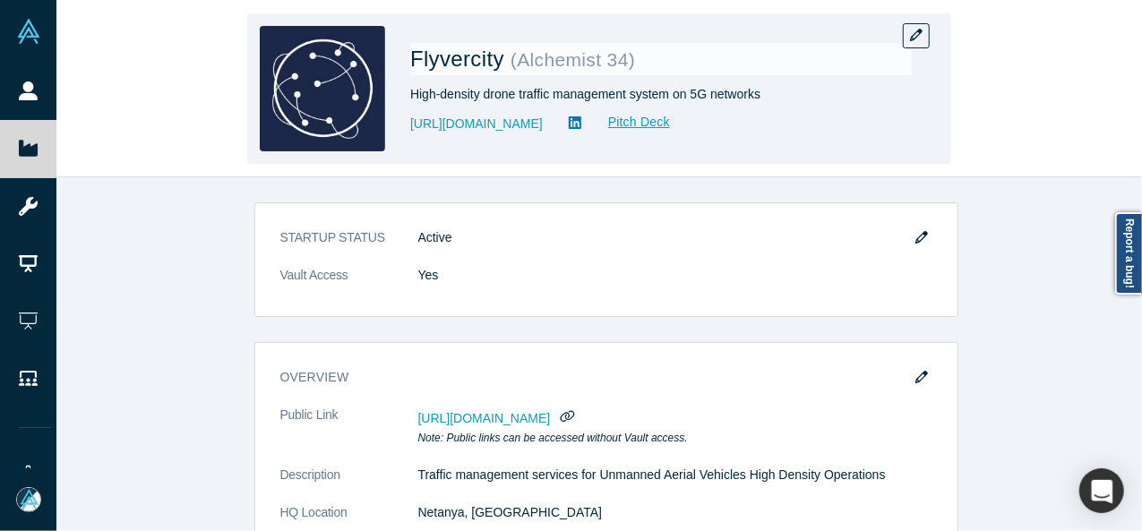
drag, startPoint x: 419, startPoint y: 141, endPoint x: 523, endPoint y: 136, distance: 104.0
click at [523, 136] on div "Flyvercity ( Alchemist 34 ) High-density drone traffic management system on 5G …" at bounding box center [599, 88] width 704 height 150
copy link "https://flyvercity.com"
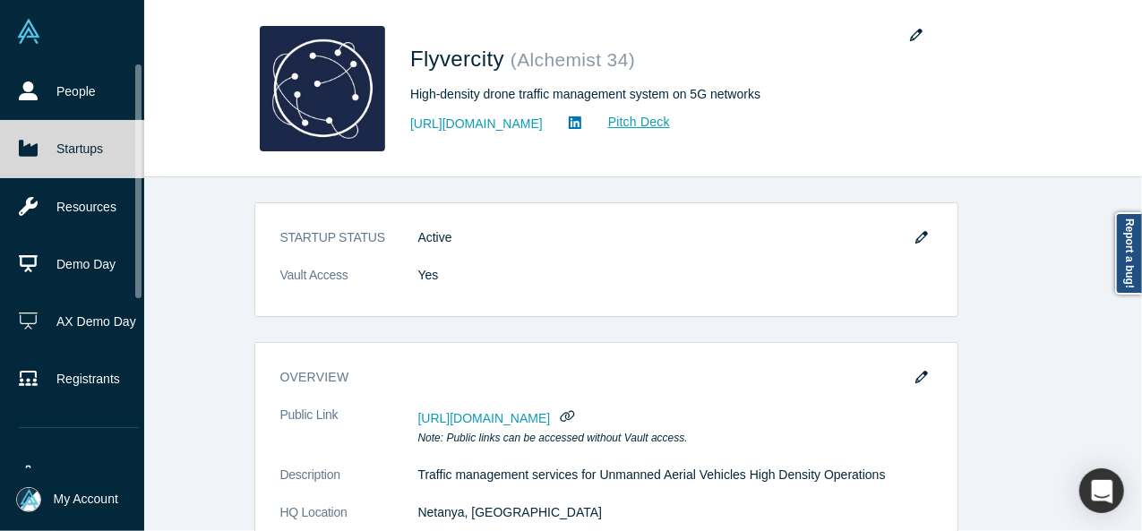
click at [30, 139] on icon at bounding box center [28, 148] width 19 height 19
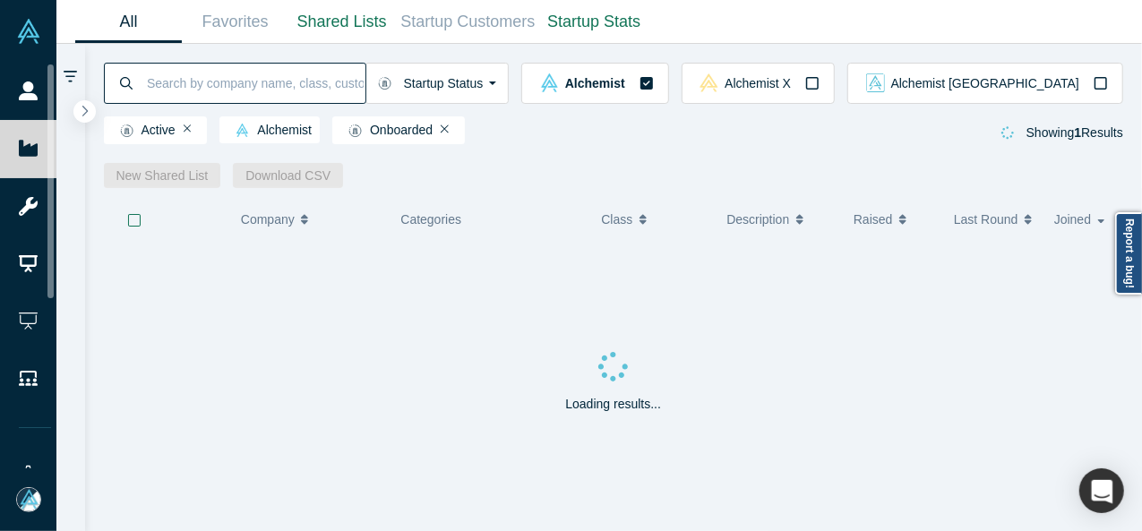
click at [235, 80] on input at bounding box center [255, 83] width 220 height 42
paste input "ForeQast Technologies"
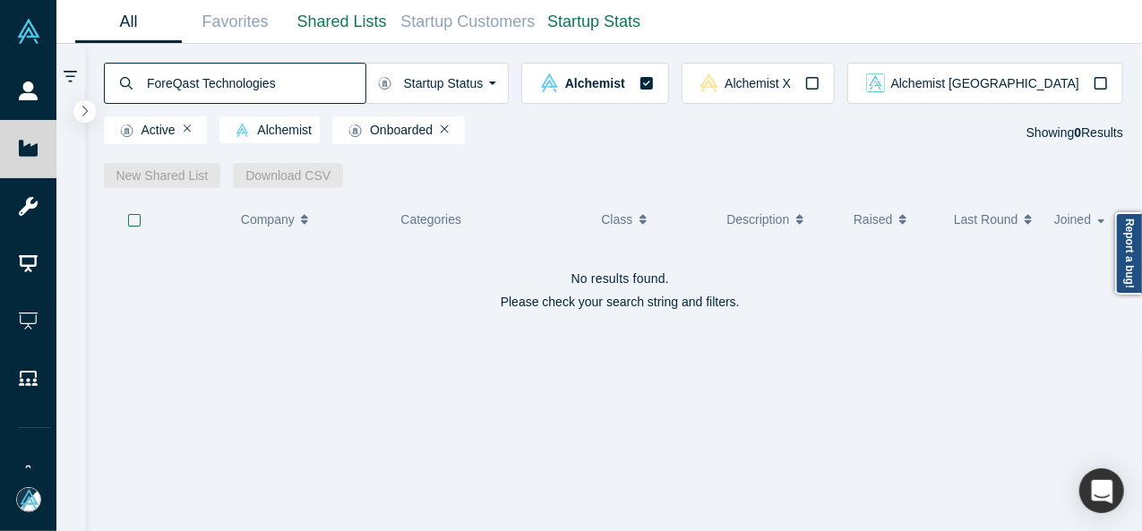
drag, startPoint x: 199, startPoint y: 84, endPoint x: 333, endPoint y: 85, distance: 134.3
click at [333, 85] on input "ForeQast Technologies" at bounding box center [255, 83] width 220 height 42
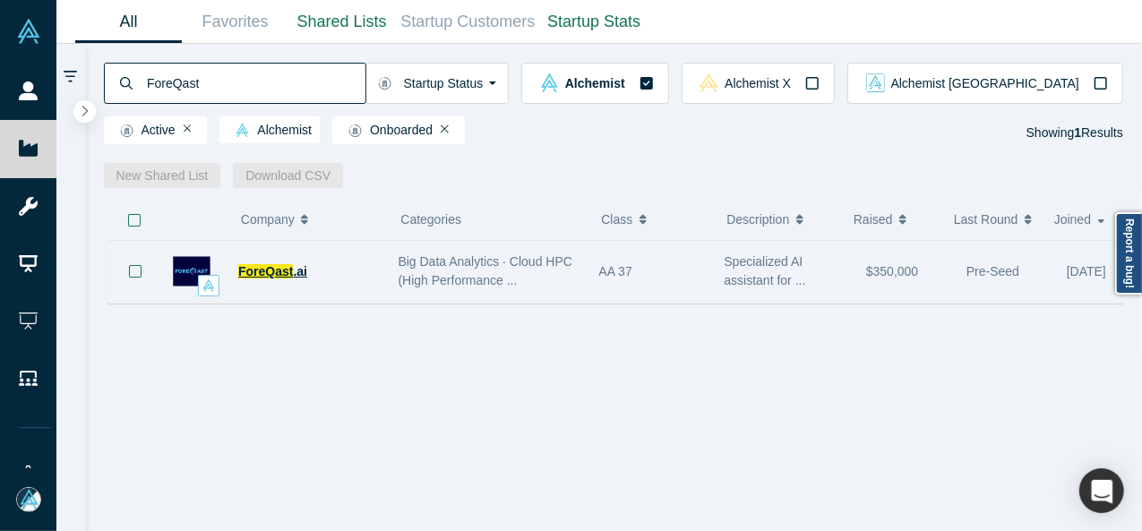
type input "ForeQast"
click at [270, 271] on span "ForeQast" at bounding box center [265, 271] width 55 height 14
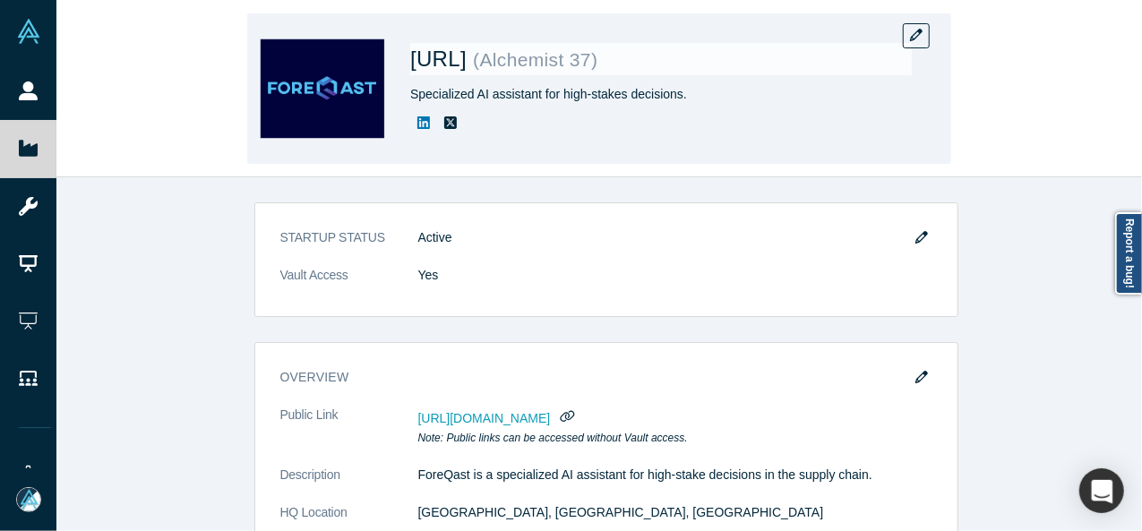
drag, startPoint x: 410, startPoint y: 62, endPoint x: 521, endPoint y: 67, distance: 111.1
click at [473, 67] on span "ForeQast.ai" at bounding box center [441, 59] width 63 height 24
copy span "ForeQast.ai"
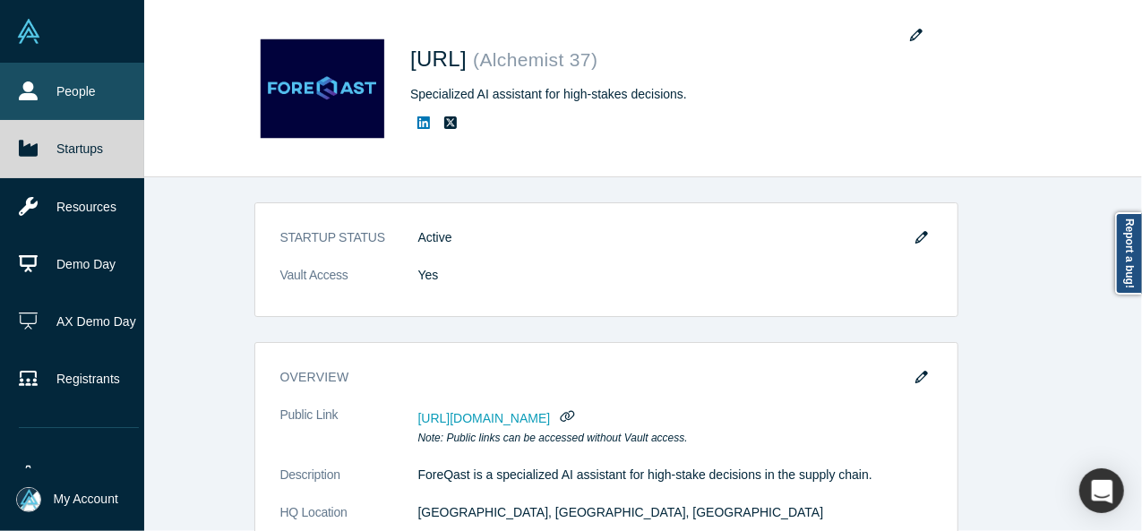
click at [57, 90] on link "People" at bounding box center [79, 91] width 158 height 57
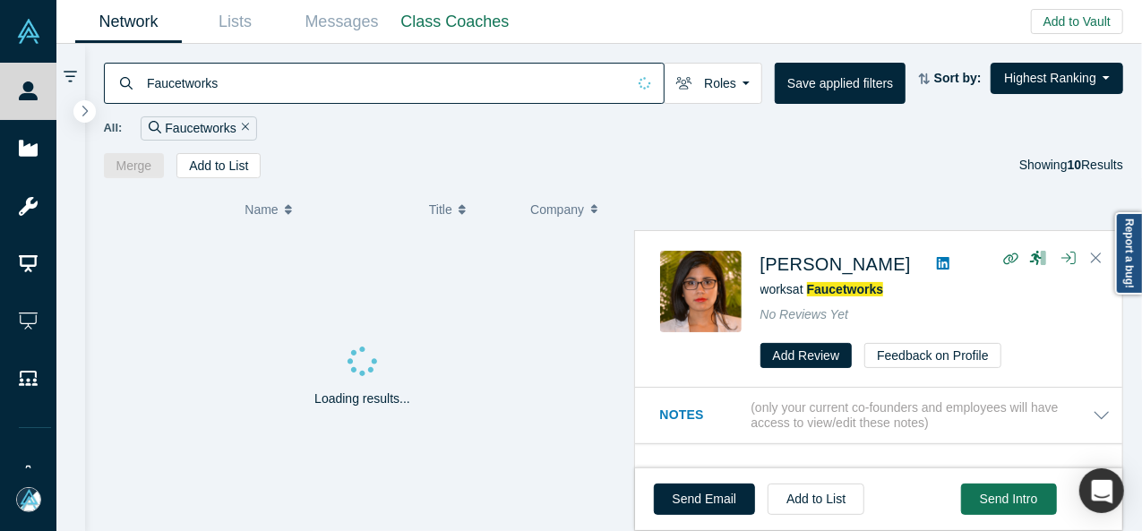
drag, startPoint x: 231, startPoint y: 86, endPoint x: 139, endPoint y: 81, distance: 92.3
click at [139, 81] on div "Faucetworks" at bounding box center [384, 83] width 560 height 41
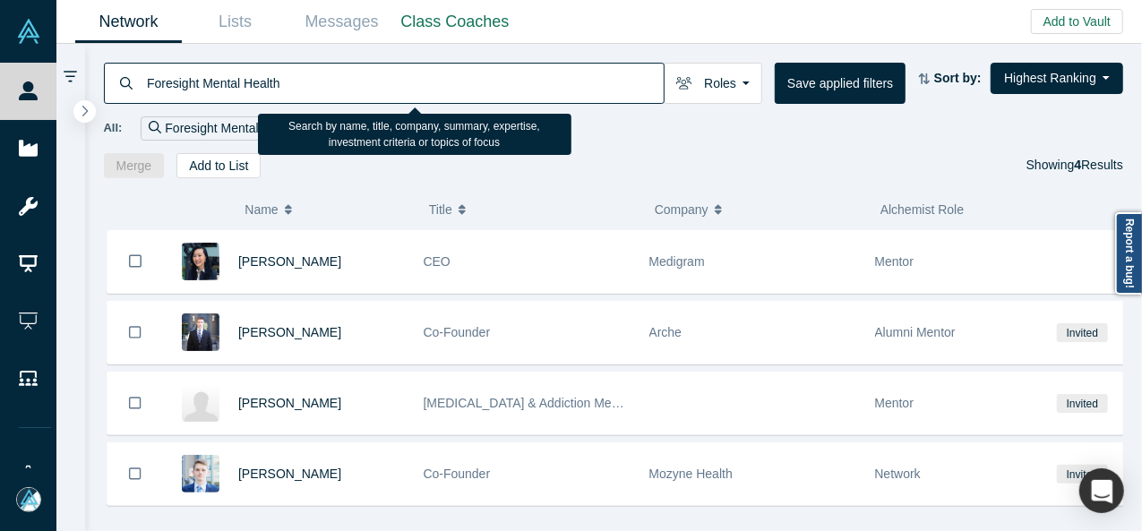
drag, startPoint x: 200, startPoint y: 87, endPoint x: 358, endPoint y: 85, distance: 158.5
click at [358, 85] on input "Foresight Mental Health" at bounding box center [404, 83] width 518 height 42
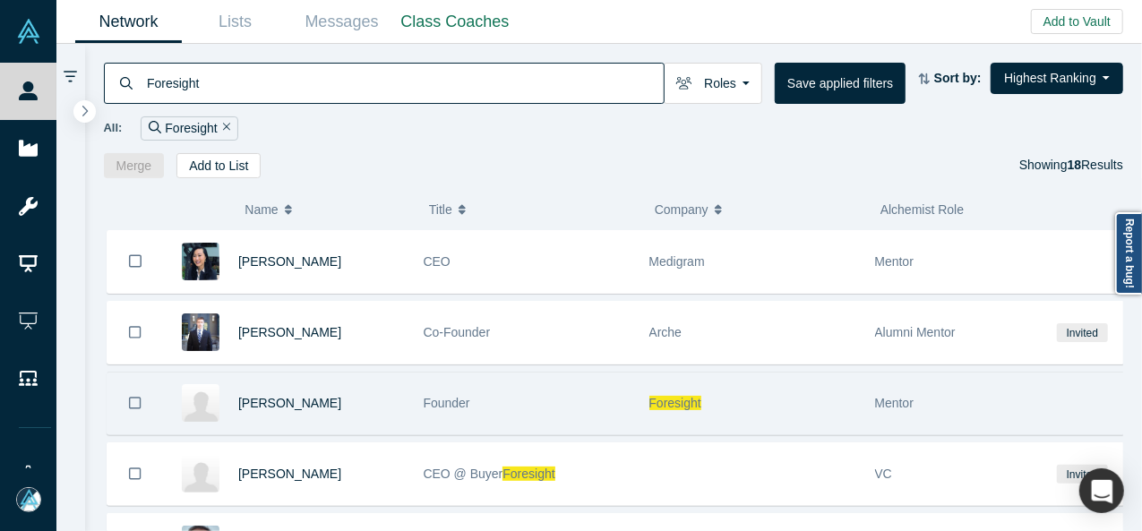
type input "Foresight"
click at [665, 396] on span "Foresight" at bounding box center [675, 403] width 52 height 14
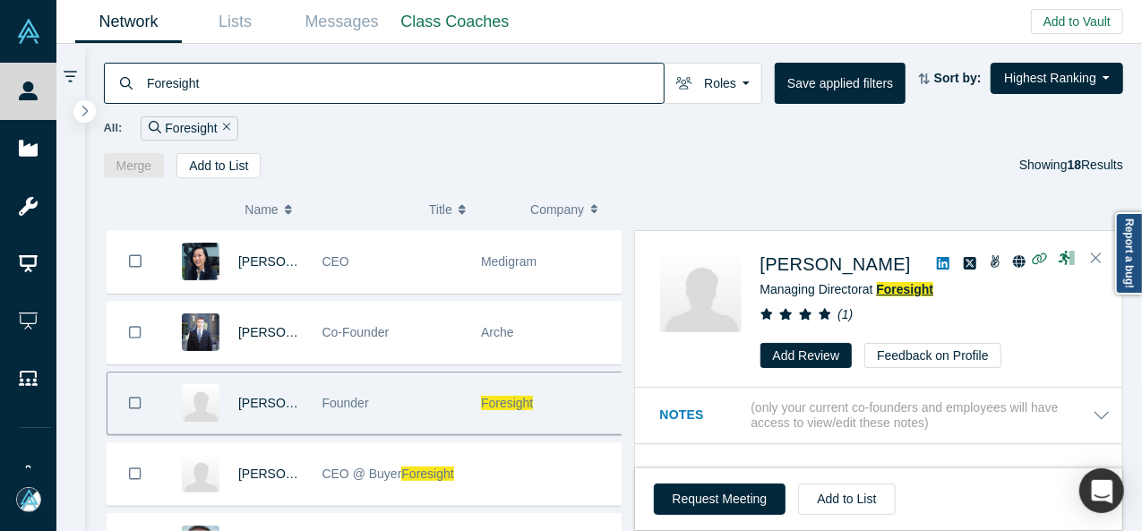
click at [897, 291] on span "Foresight" at bounding box center [904, 289] width 57 height 14
click at [671, 139] on div "All: Foresight" at bounding box center [614, 128] width 1020 height 24
click at [1100, 255] on icon "Close" at bounding box center [1095, 258] width 11 height 16
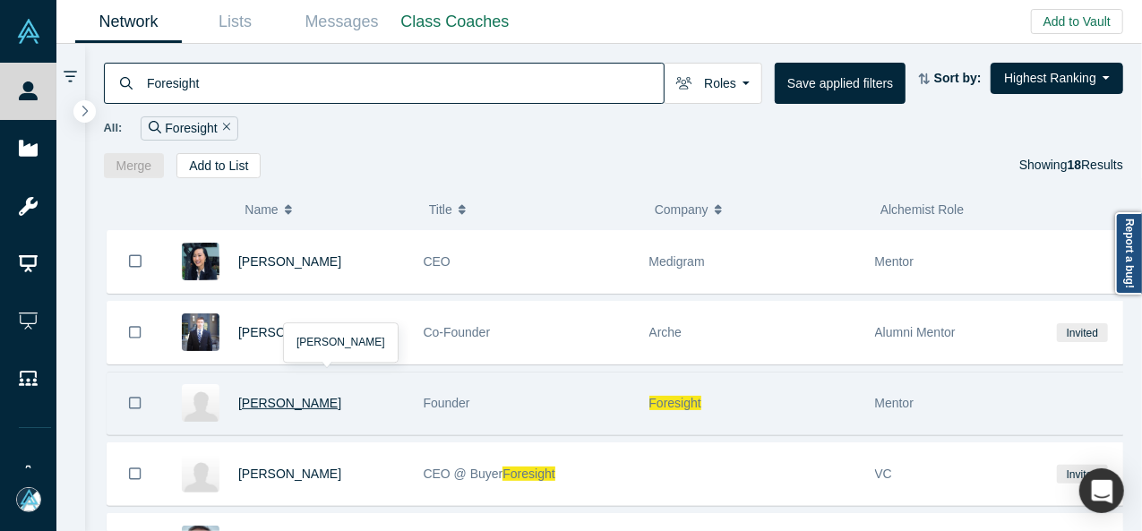
click at [300, 396] on span "[PERSON_NAME]" at bounding box center [289, 403] width 103 height 14
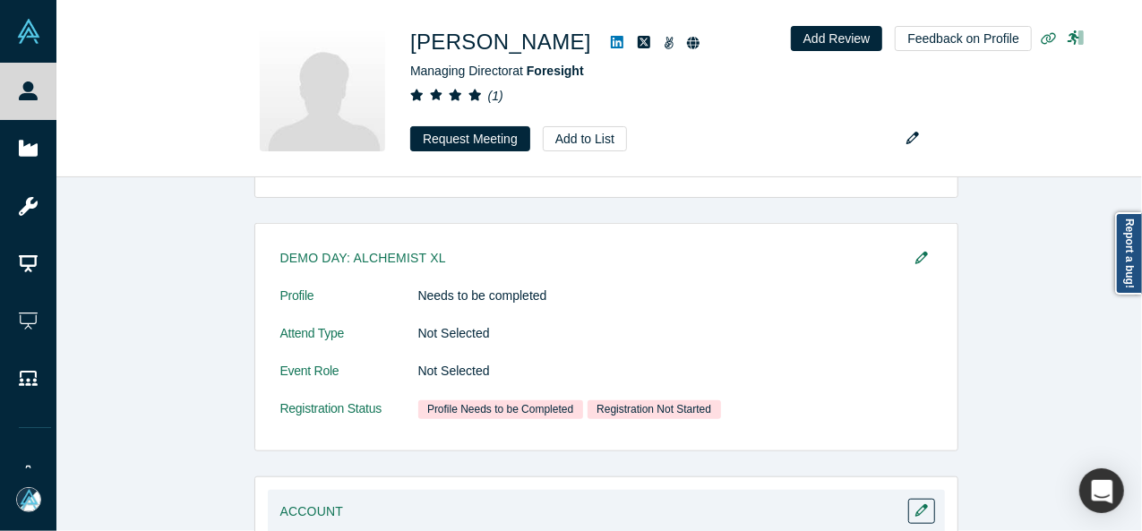
scroll to position [711, 0]
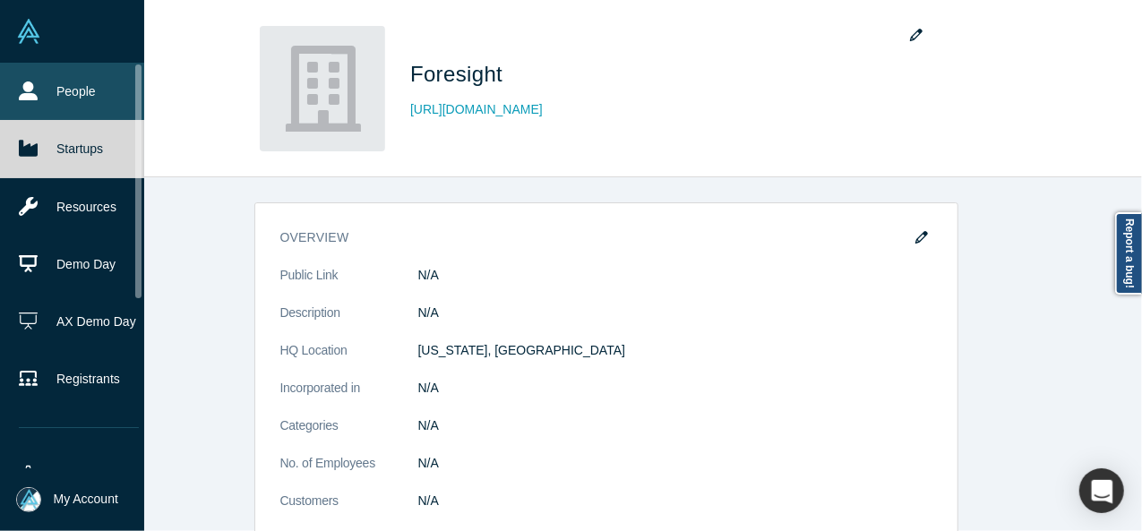
click at [81, 77] on link "People" at bounding box center [79, 91] width 158 height 57
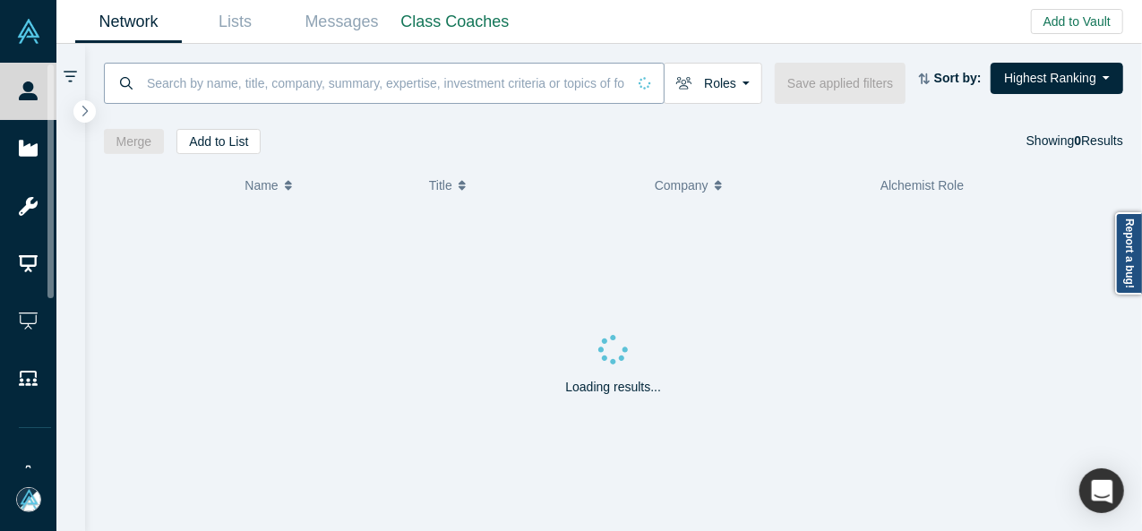
click at [185, 74] on input at bounding box center [385, 83] width 481 height 42
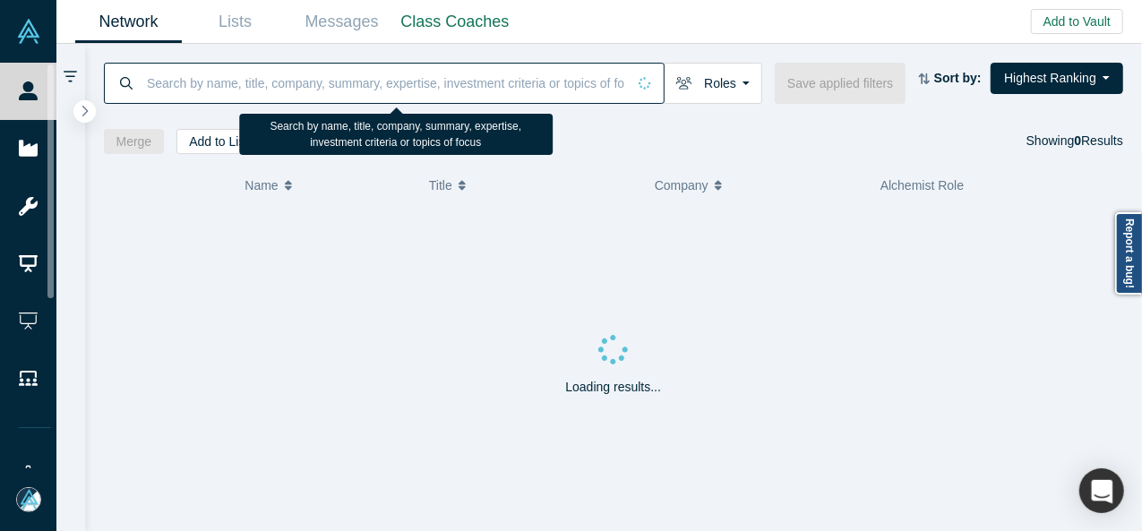
paste input "[PERSON_NAME]"
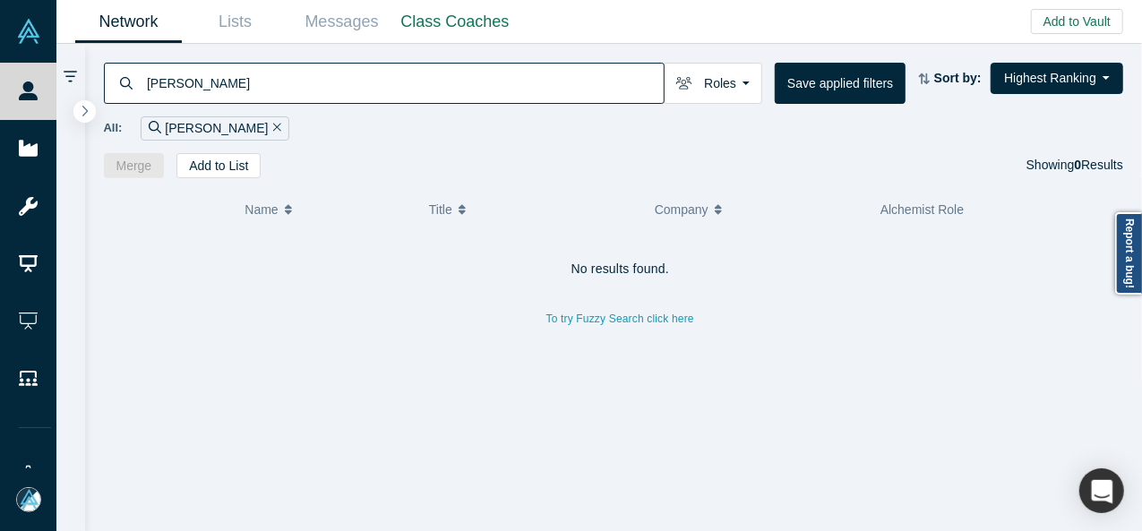
drag, startPoint x: 236, startPoint y: 83, endPoint x: 138, endPoint y: 66, distance: 99.9
click at [136, 70] on div "[PERSON_NAME]" at bounding box center [384, 83] width 560 height 41
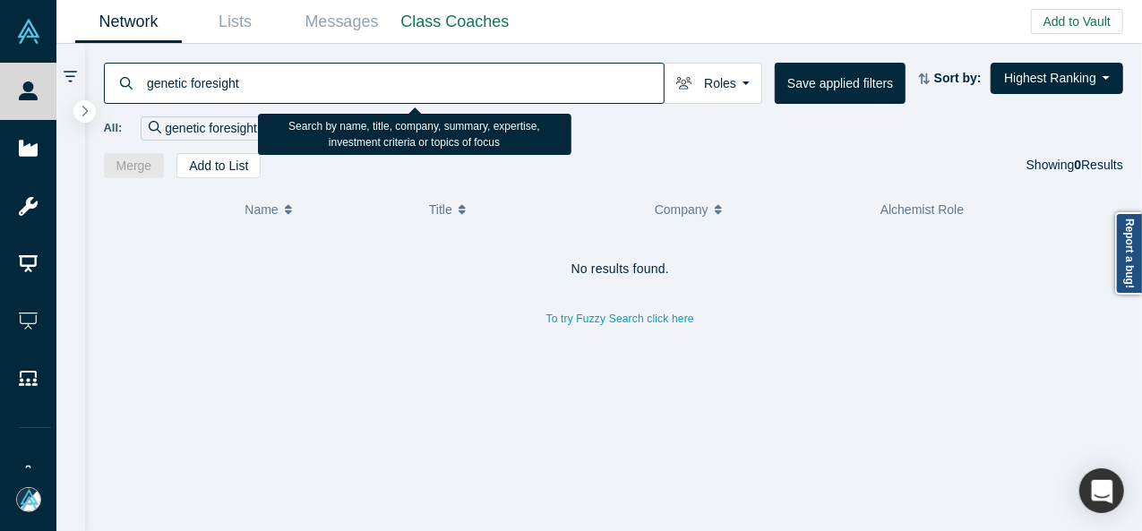
drag, startPoint x: 258, startPoint y: 85, endPoint x: 144, endPoint y: 80, distance: 113.8
click at [145, 80] on input "genetic foresight" at bounding box center [404, 83] width 518 height 42
paste input "[PERSON_NAME]"
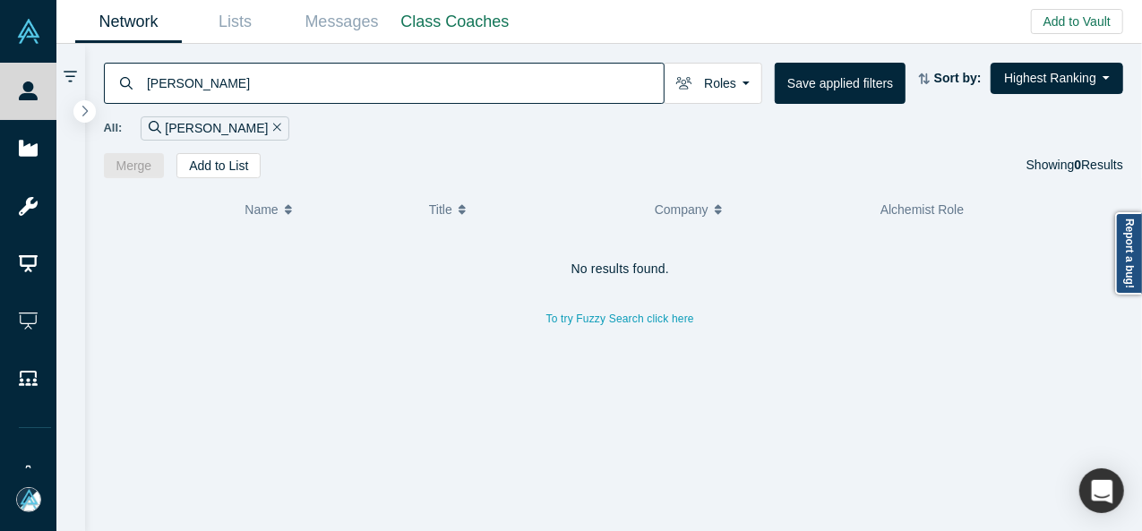
drag, startPoint x: 273, startPoint y: 81, endPoint x: 133, endPoint y: 81, distance: 140.6
click at [134, 81] on div "[PERSON_NAME]" at bounding box center [384, 83] width 560 height 41
paste input "Foresight"
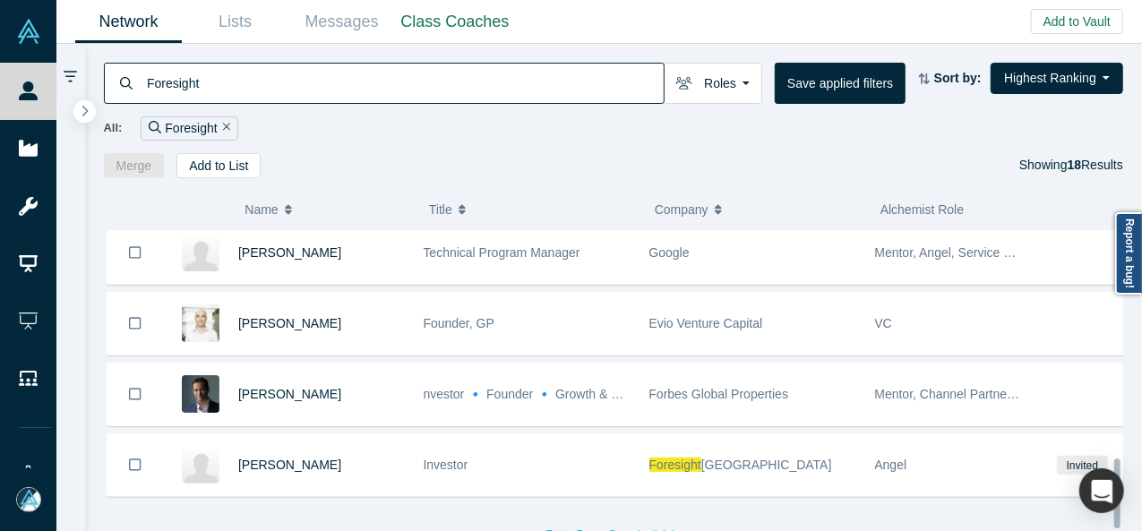
scroll to position [1001, 0]
drag, startPoint x: 212, startPoint y: 82, endPoint x: 133, endPoint y: 79, distance: 78.9
click at [129, 80] on div "Foresight" at bounding box center [384, 83] width 560 height 41
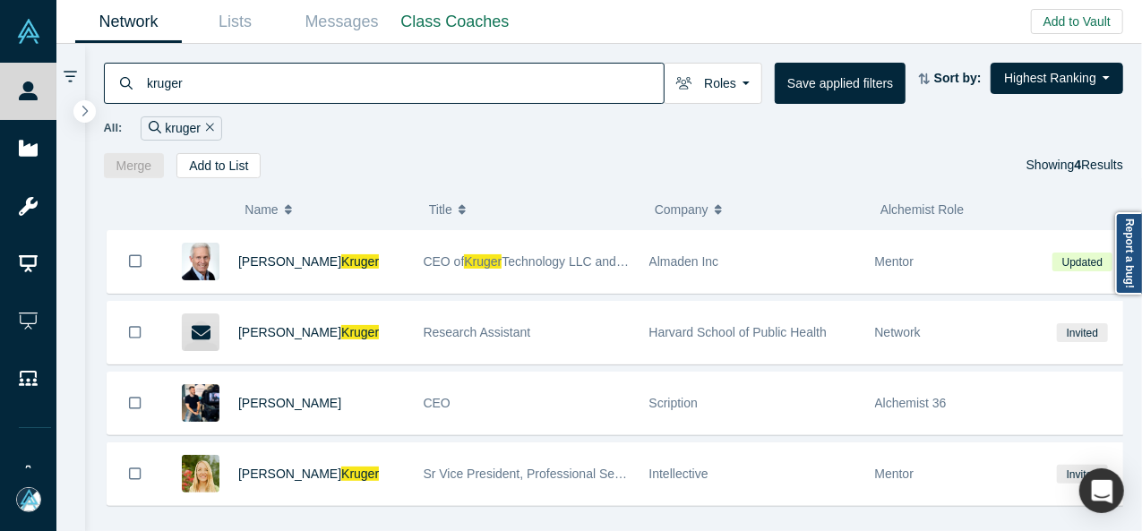
type input "kruger"
